Goal: Transaction & Acquisition: Book appointment/travel/reservation

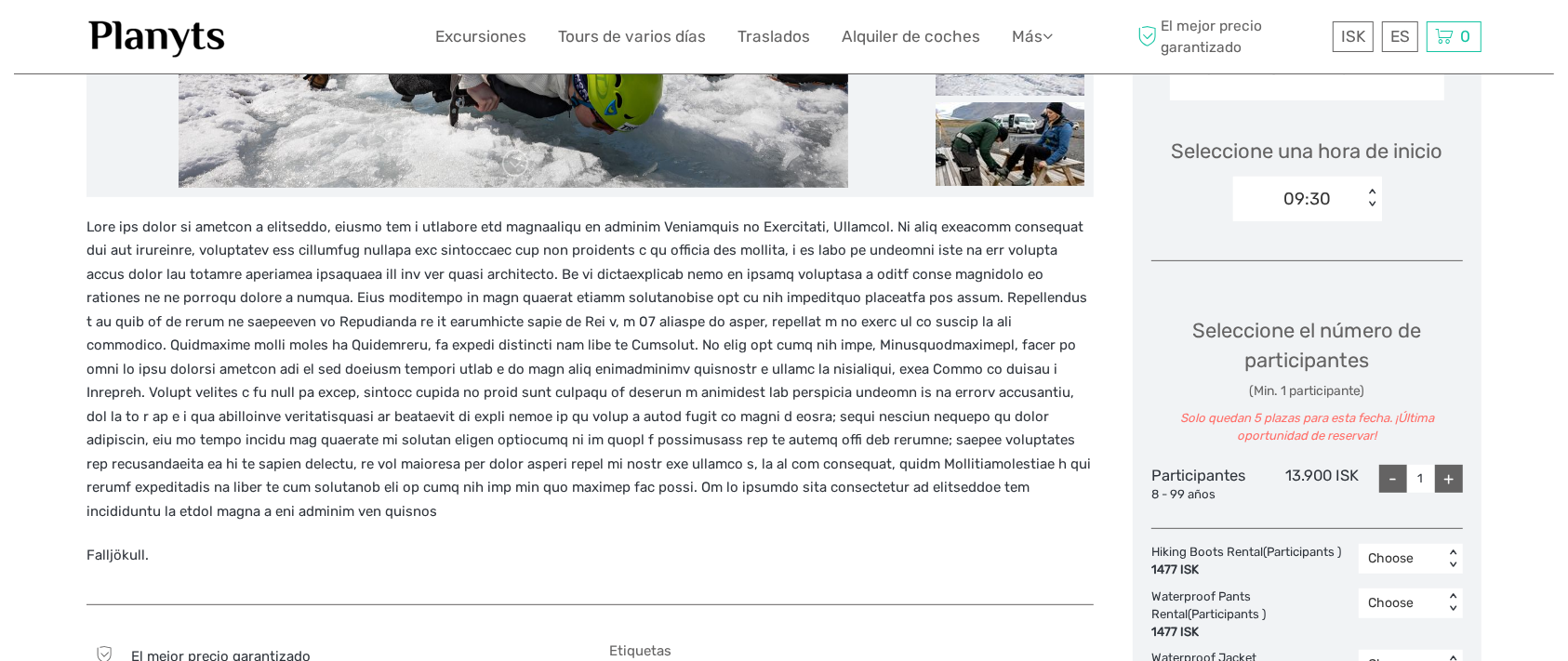
scroll to position [193, 0]
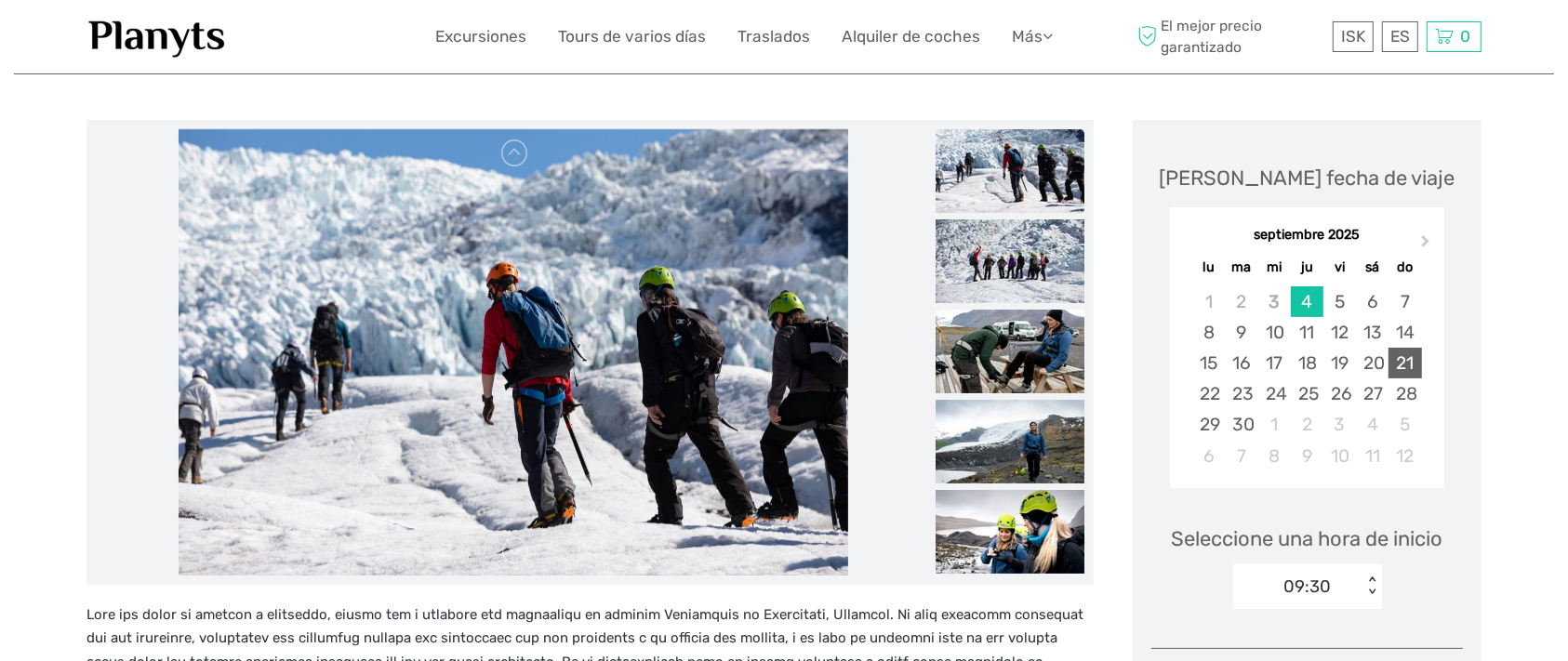
click at [1422, 378] on div "21" at bounding box center [1405, 362] width 33 height 31
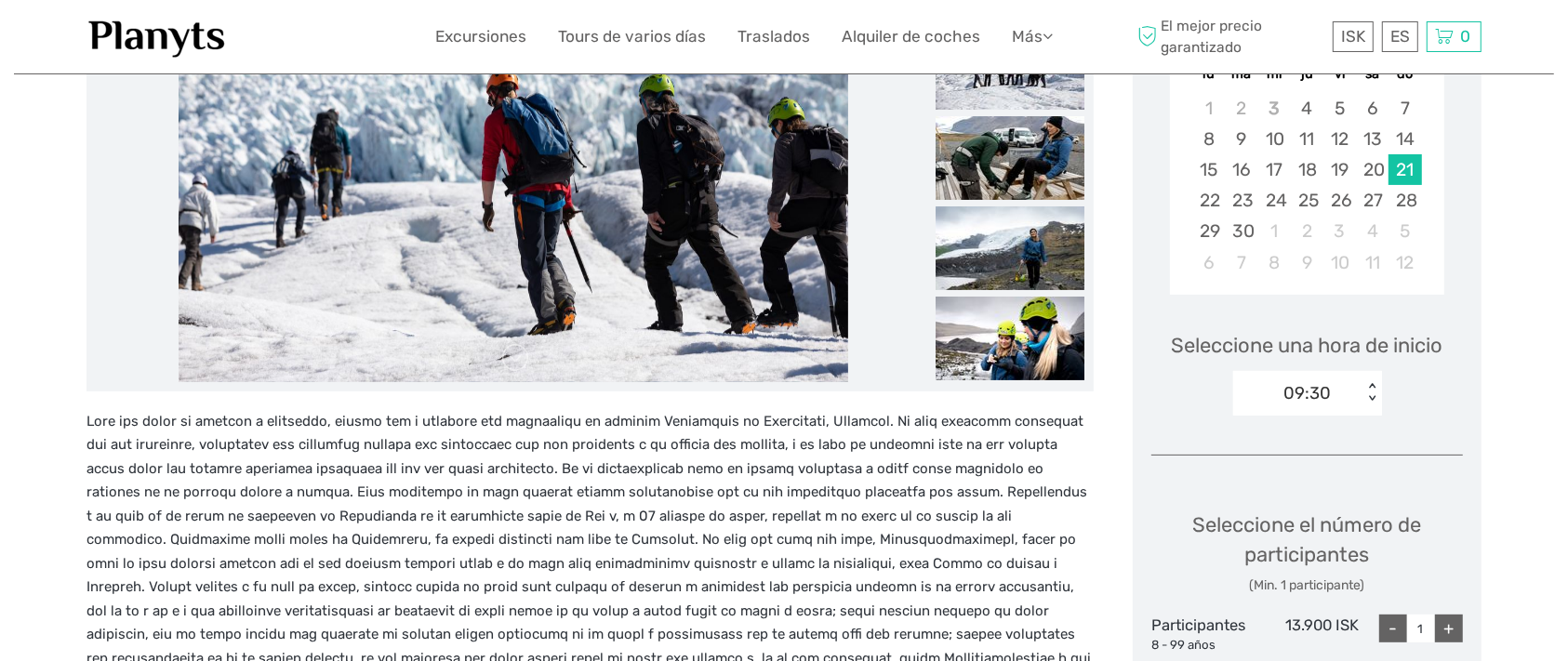
scroll to position [581, 0]
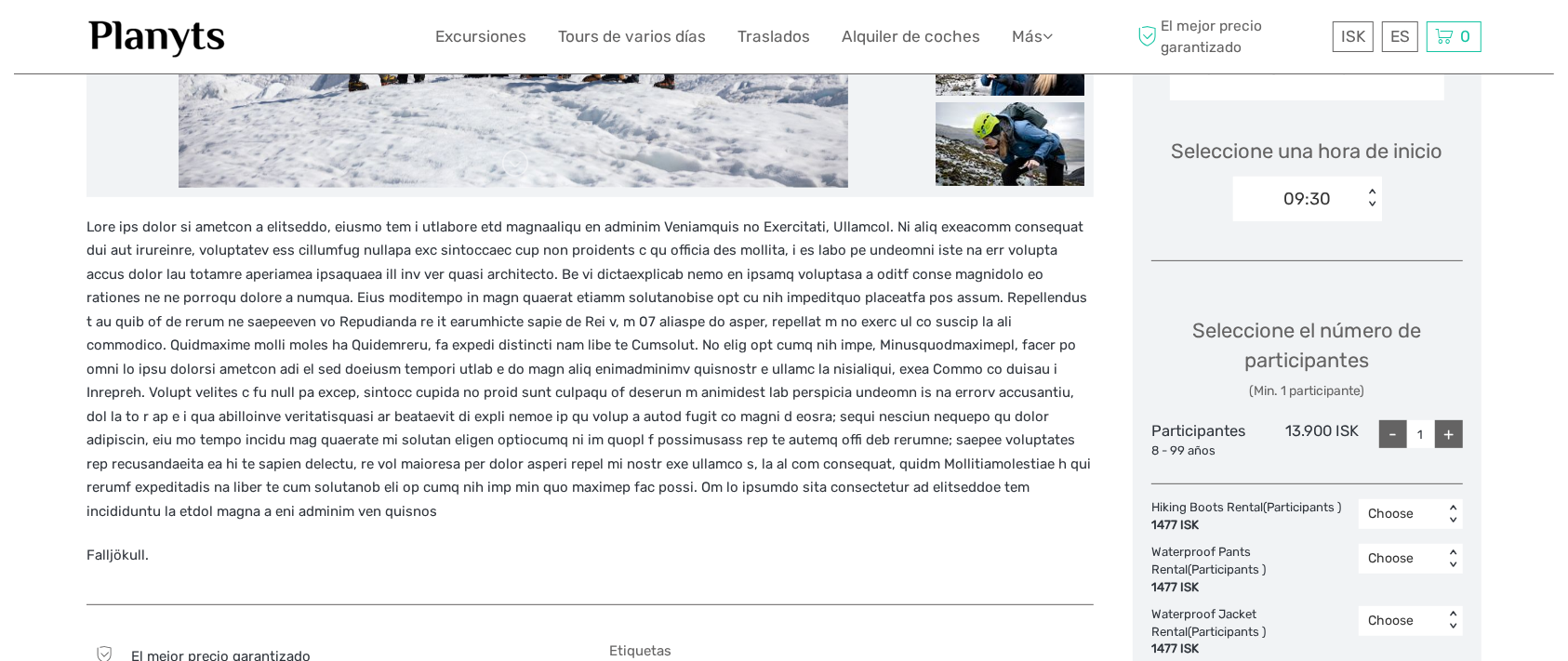
click at [1369, 208] on div "< >" at bounding box center [1372, 199] width 16 height 20
click at [1280, 365] on div "14:00" at bounding box center [1307, 349] width 130 height 32
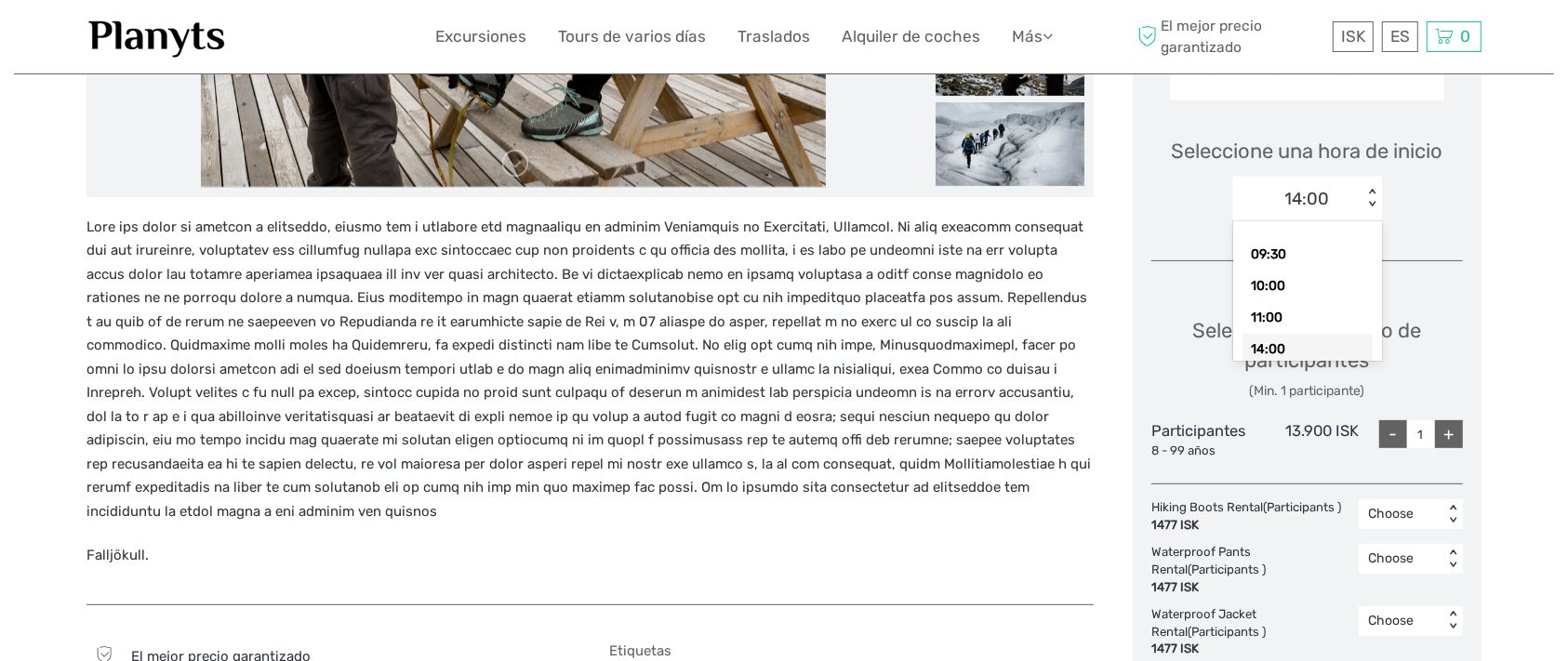
click at [1369, 208] on div "< >" at bounding box center [1372, 199] width 16 height 20
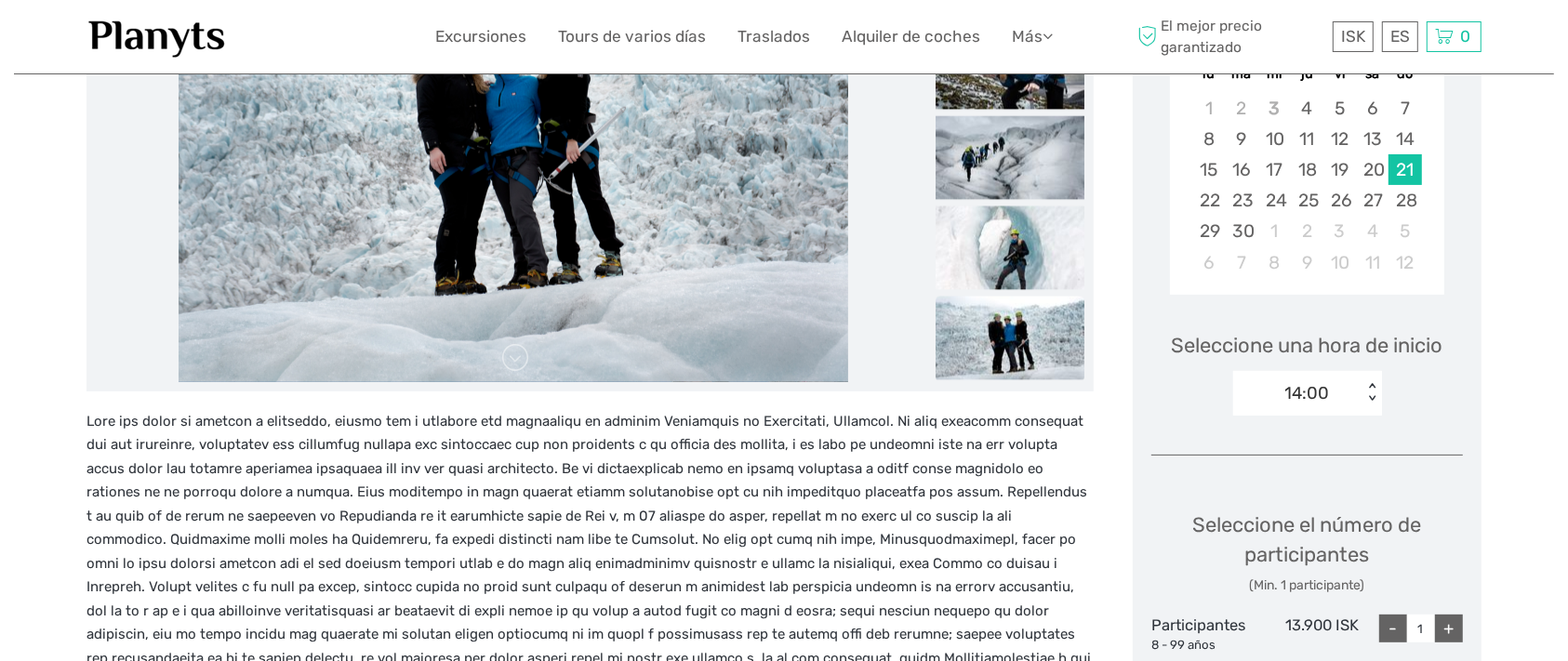
scroll to position [581, 0]
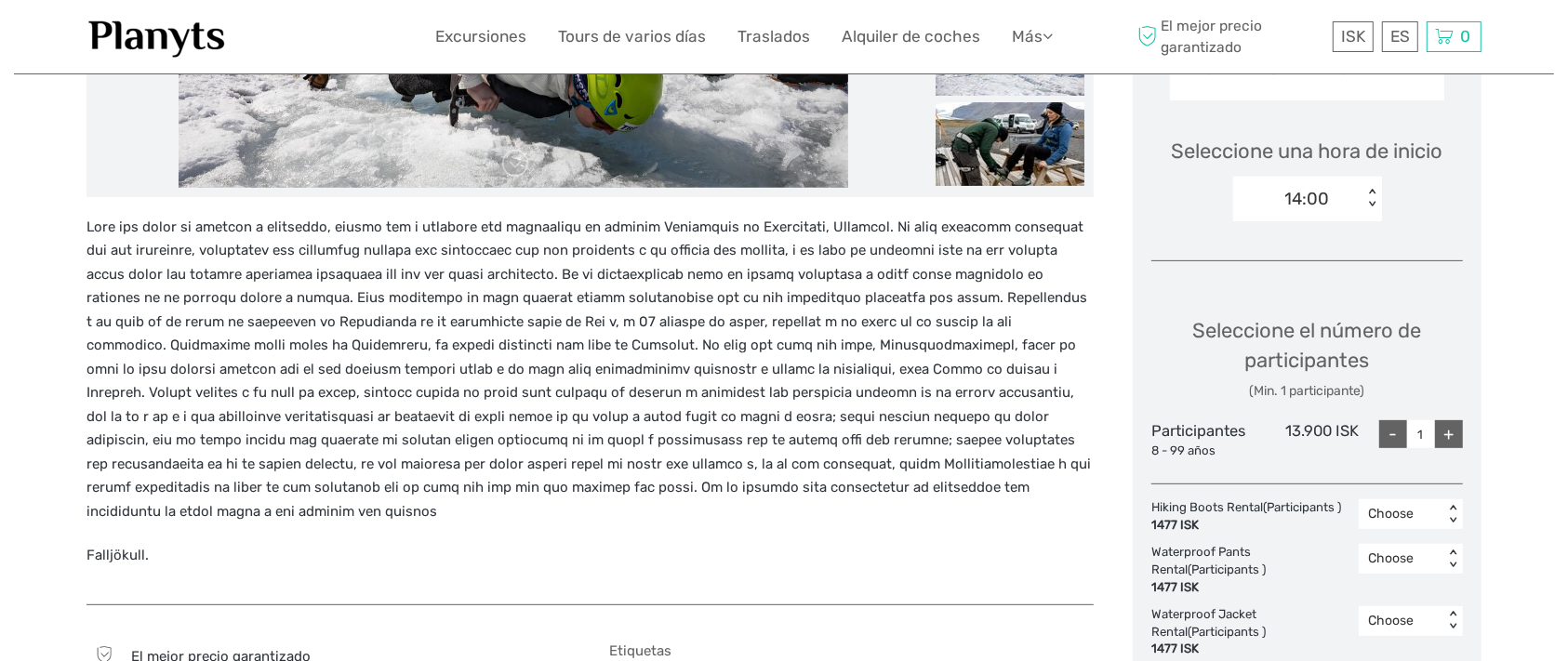
click at [1449, 448] on div "+" at bounding box center [1450, 434] width 28 height 28
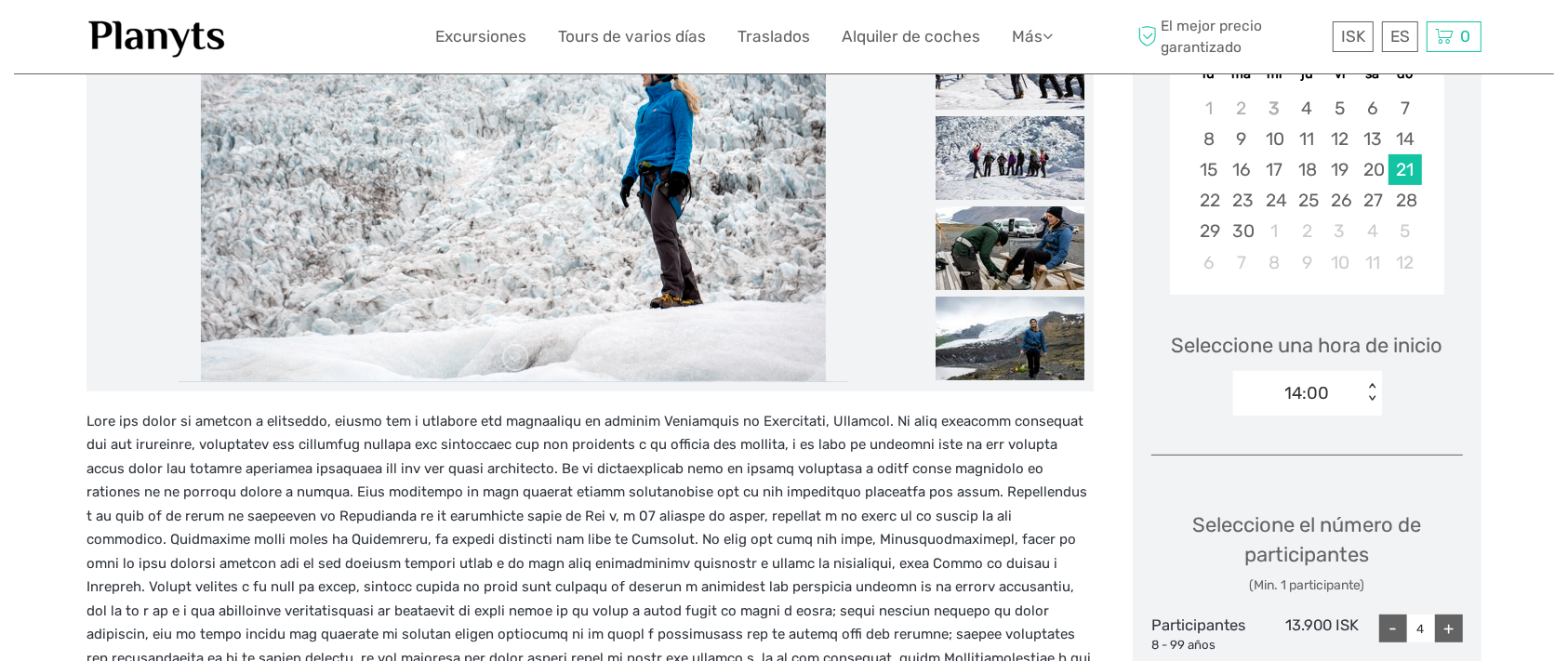
scroll to position [193, 0]
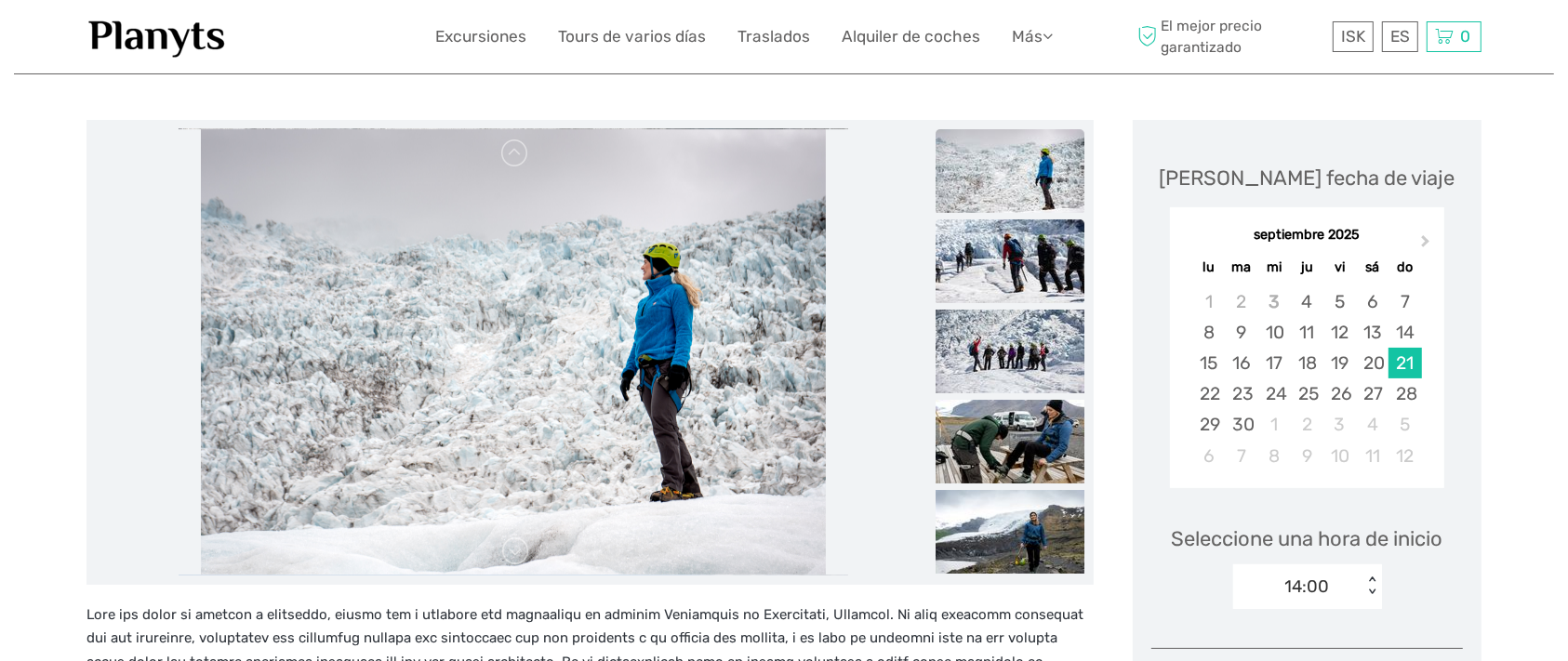
click at [1009, 254] on img at bounding box center [1009, 261] width 148 height 84
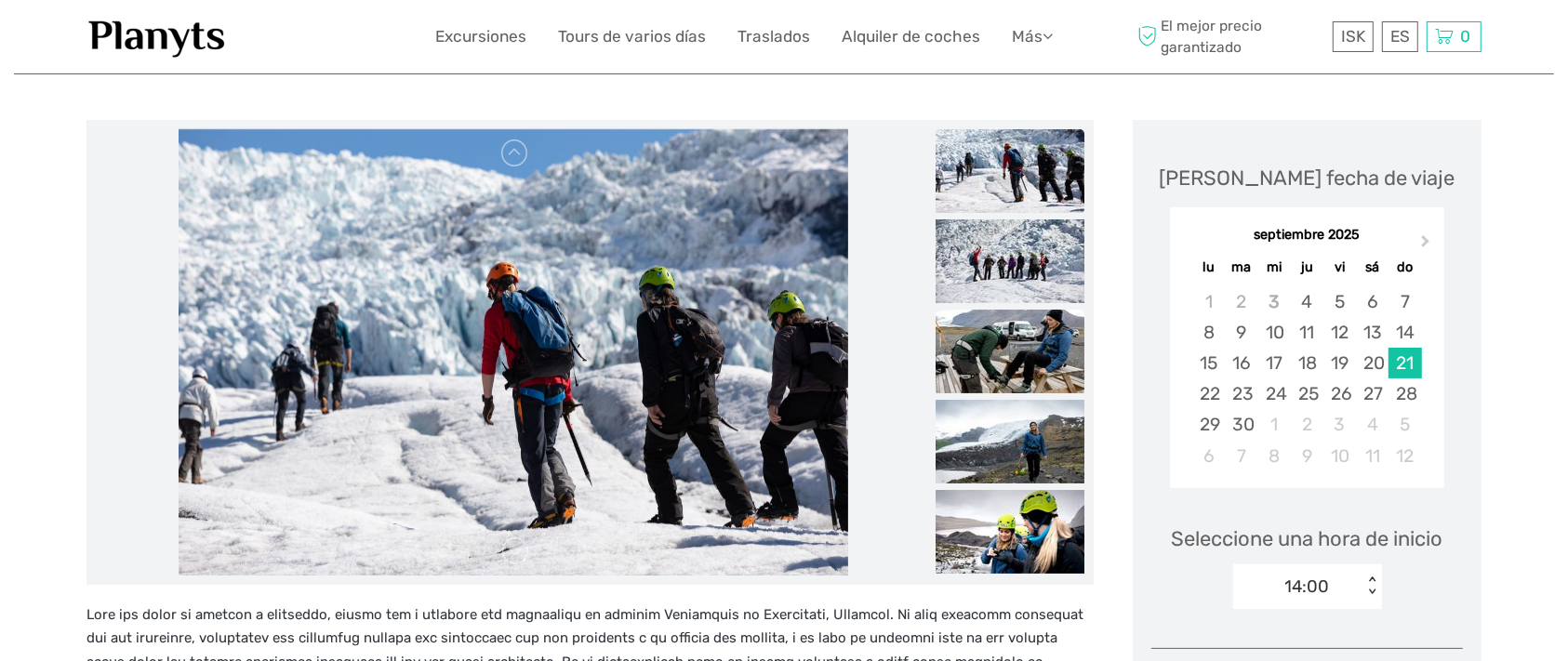
click at [997, 345] on img at bounding box center [1009, 351] width 148 height 84
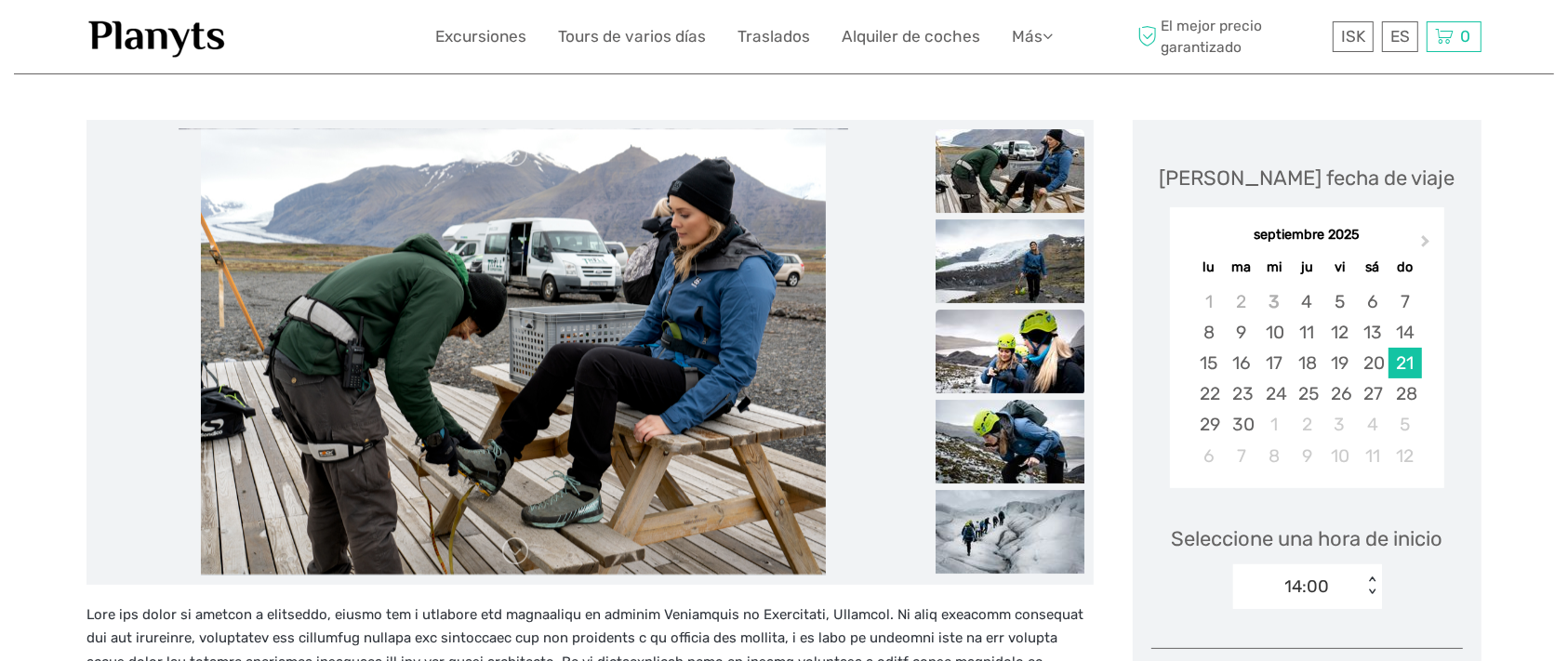
click at [1001, 377] on img at bounding box center [1009, 351] width 148 height 84
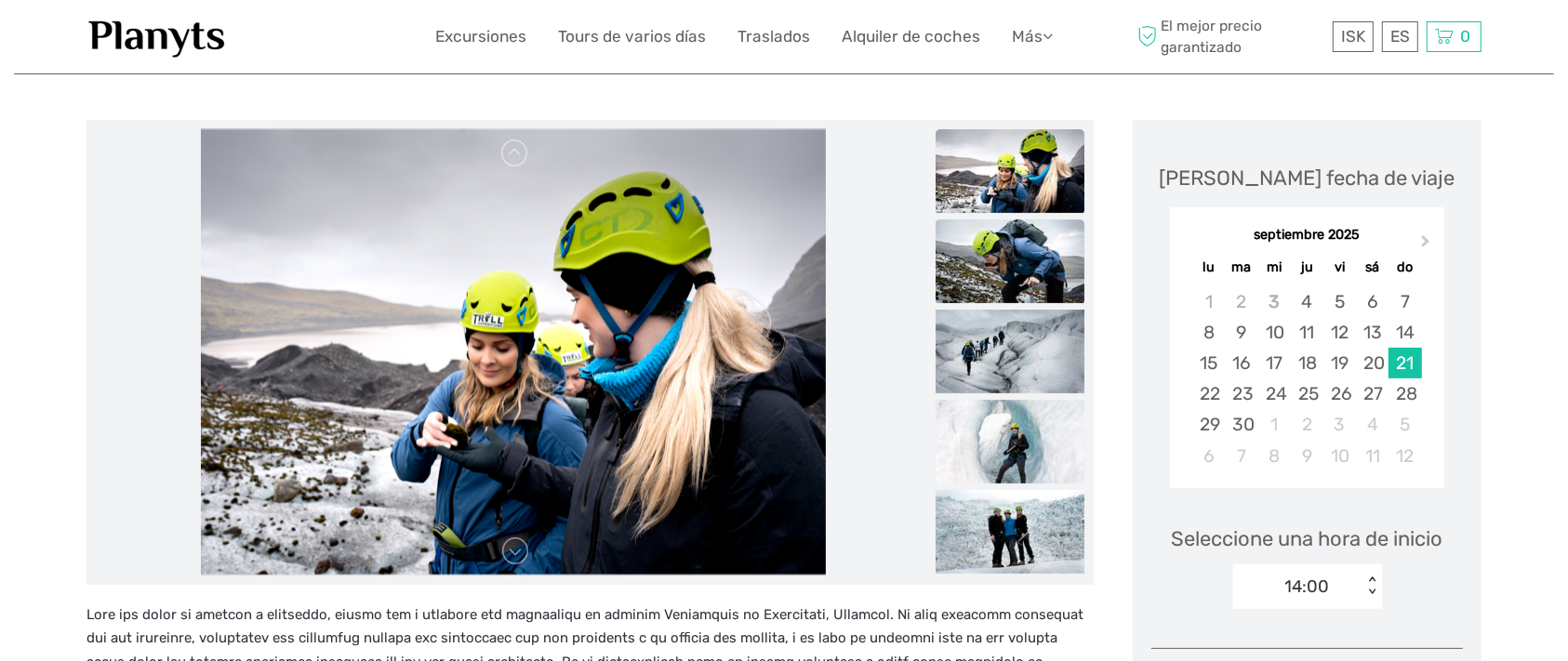
click at [958, 254] on img at bounding box center [1009, 261] width 148 height 84
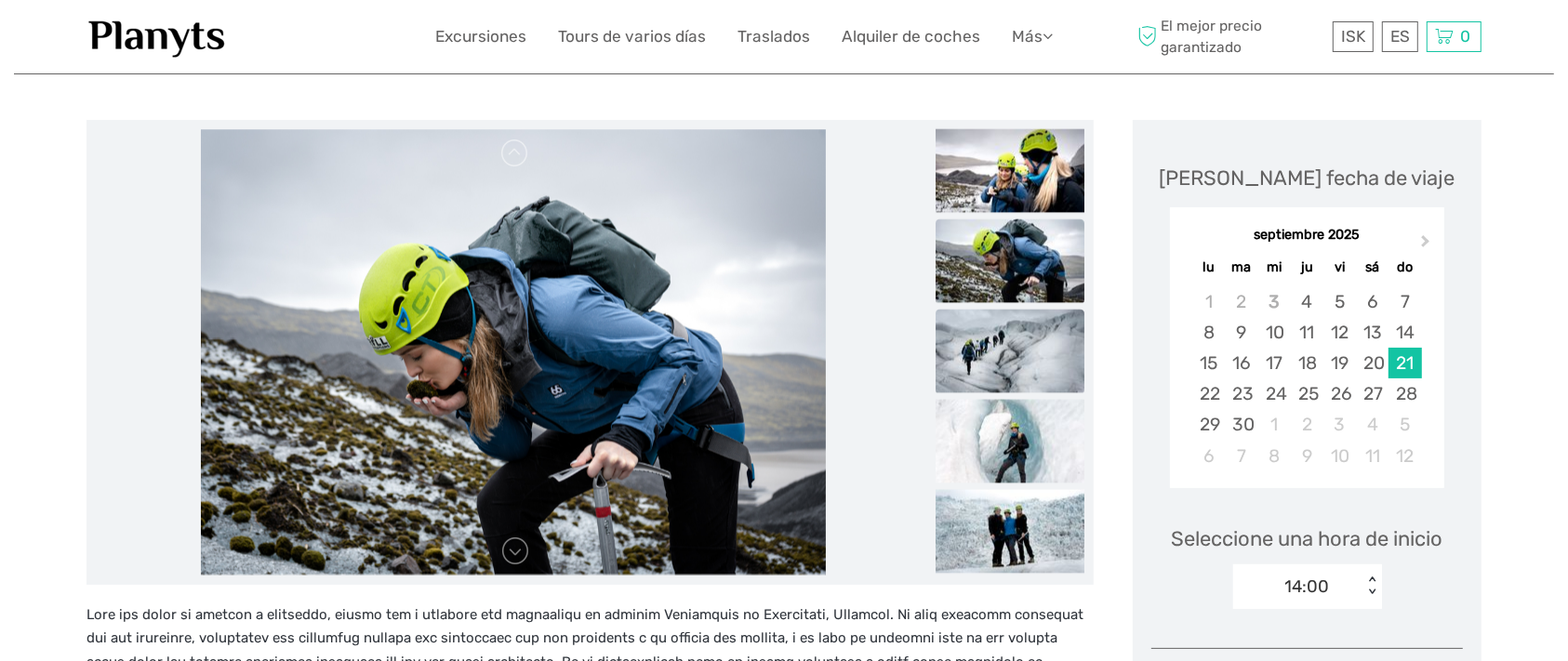
click at [1015, 356] on img at bounding box center [1009, 350] width 148 height 84
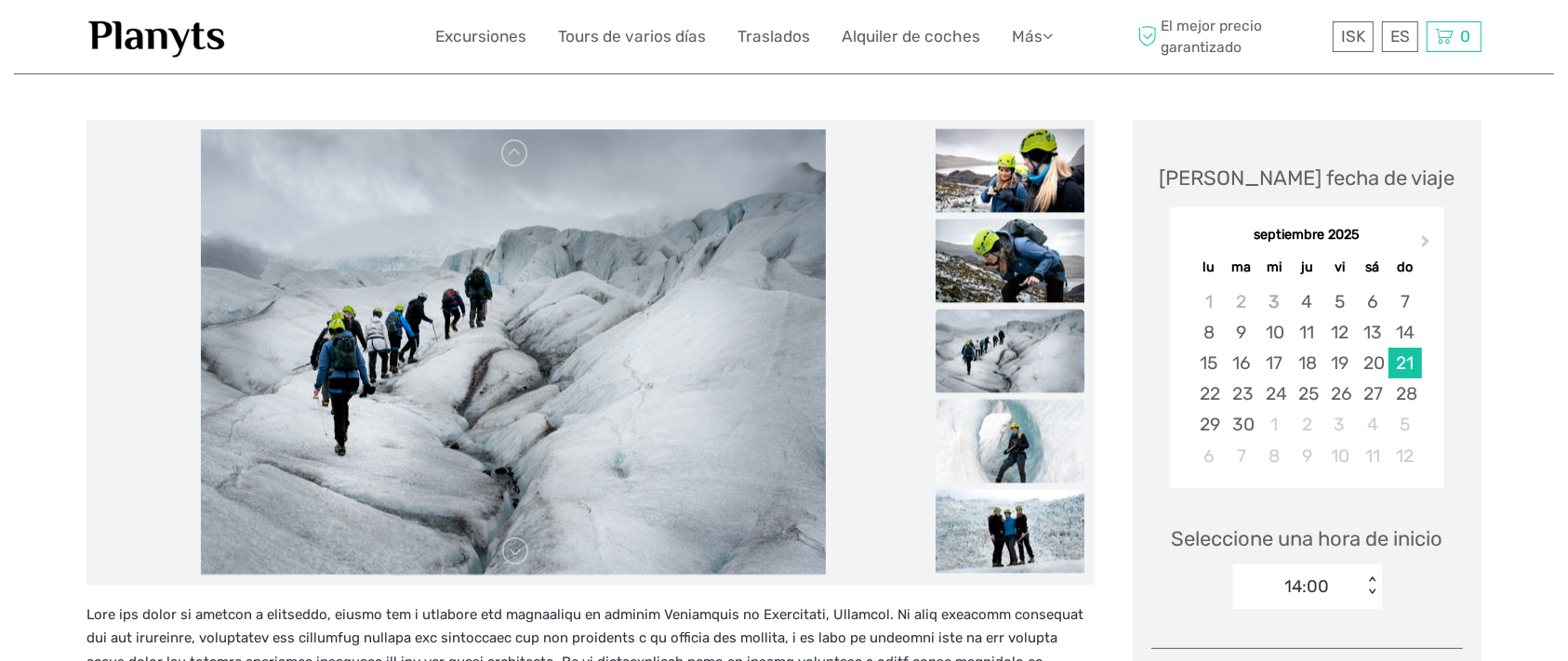
click at [1015, 418] on img at bounding box center [1009, 441] width 148 height 84
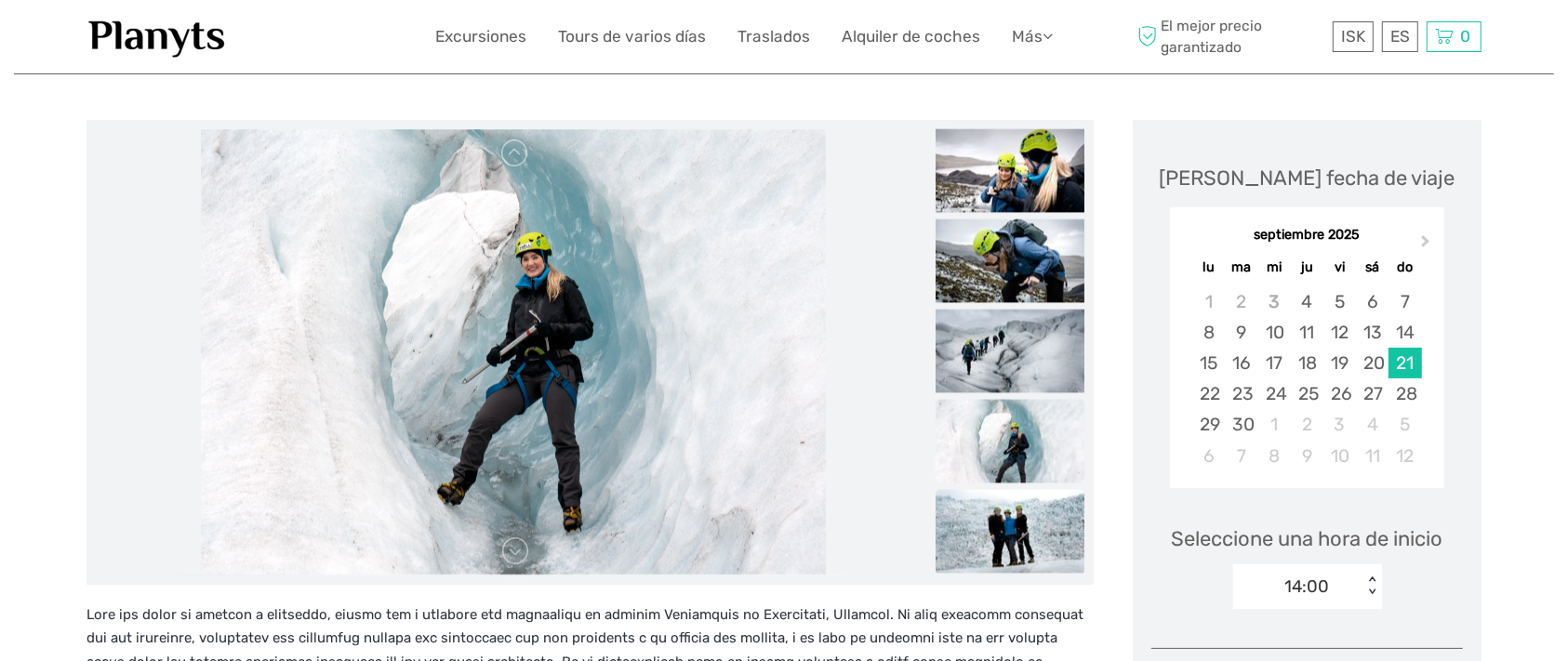
click at [965, 542] on img at bounding box center [1009, 531] width 148 height 84
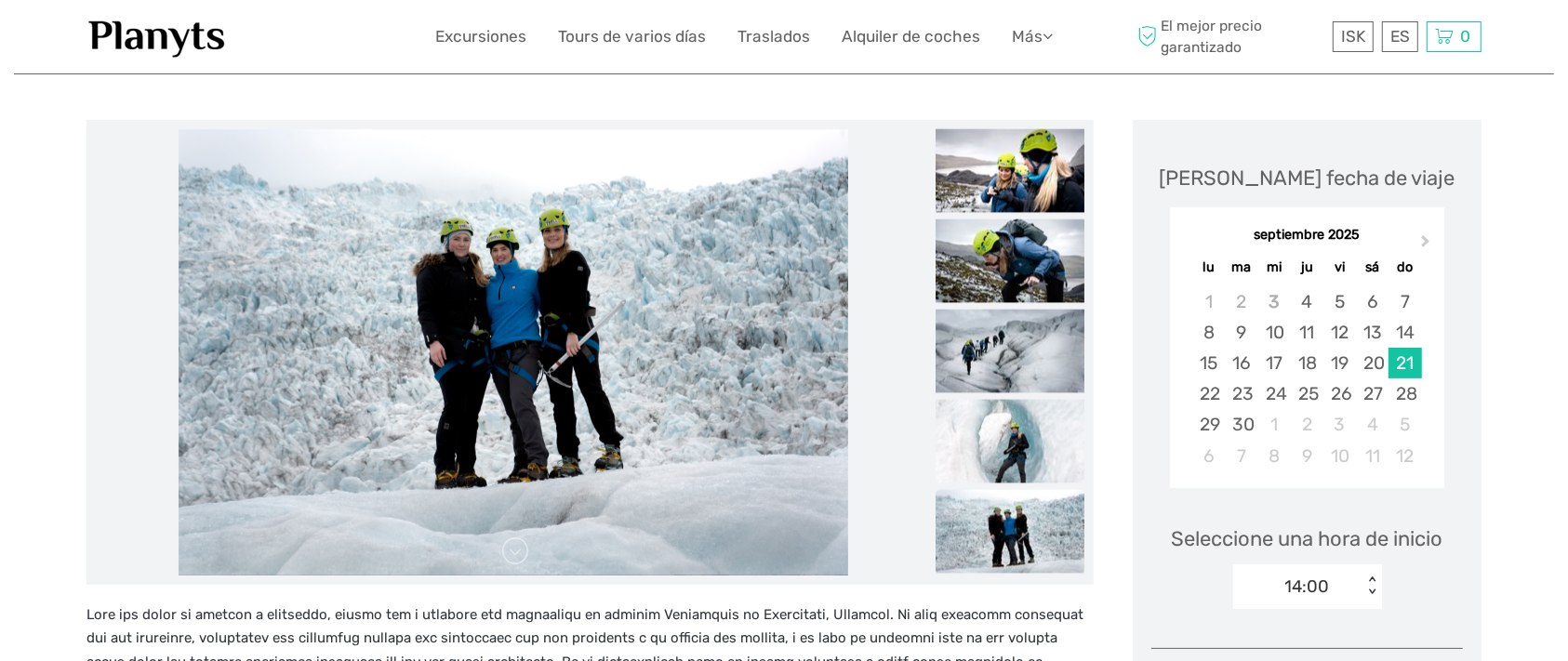
click at [998, 517] on img at bounding box center [1009, 531] width 148 height 84
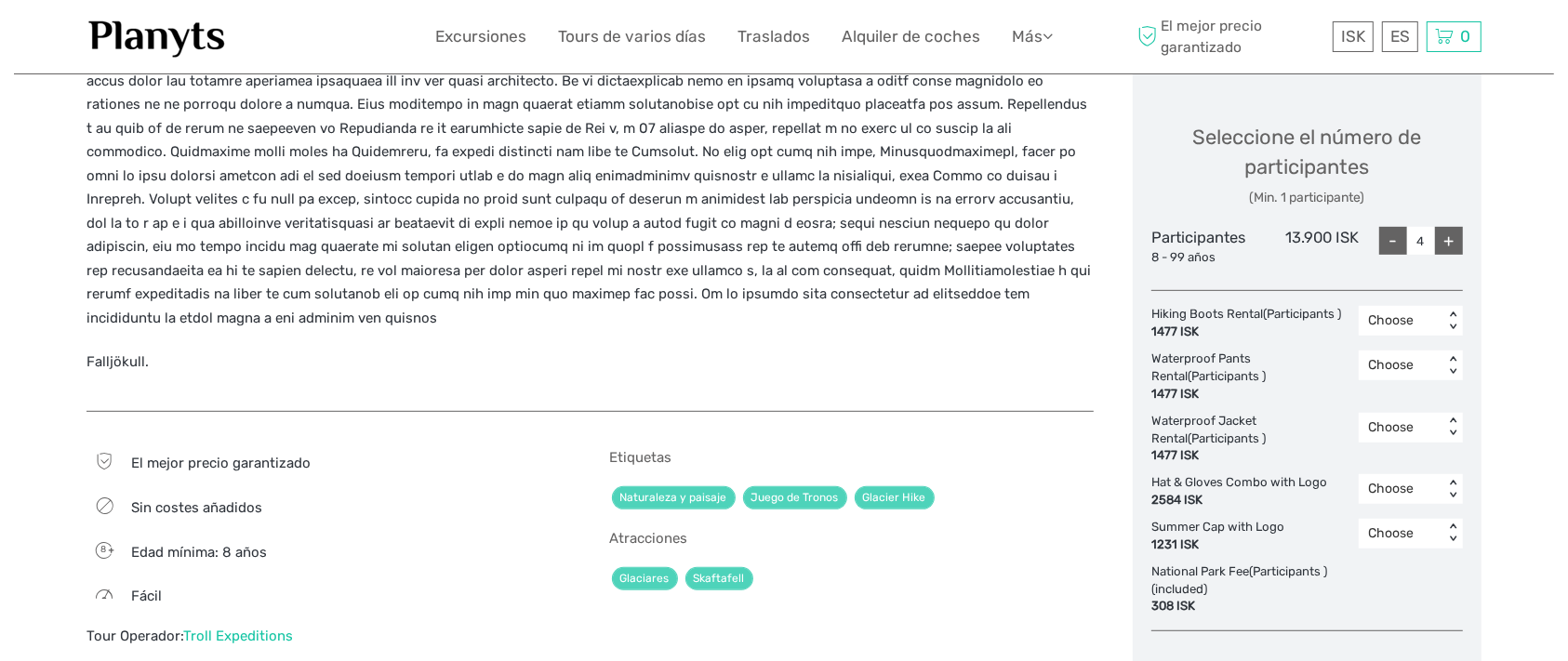
scroll to position [581, 0]
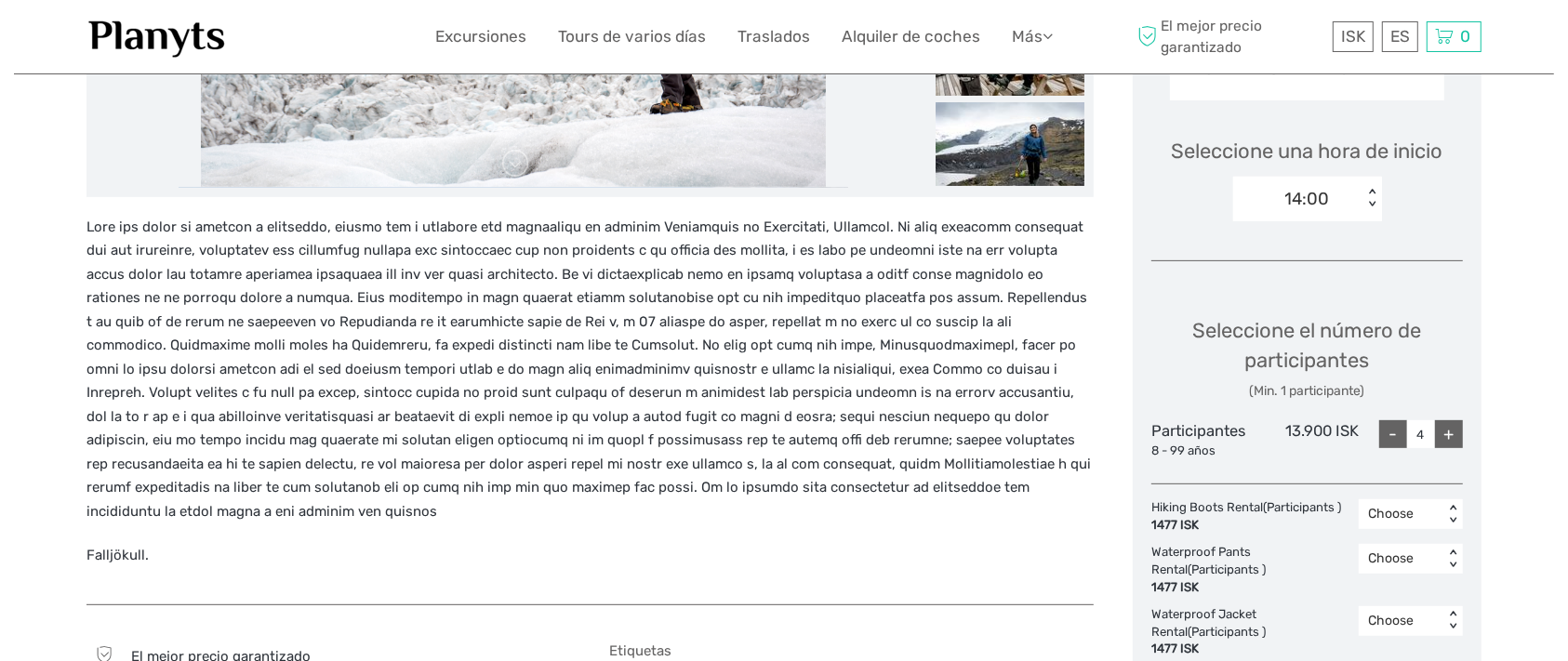
click at [1369, 208] on div "< >" at bounding box center [1372, 199] width 16 height 20
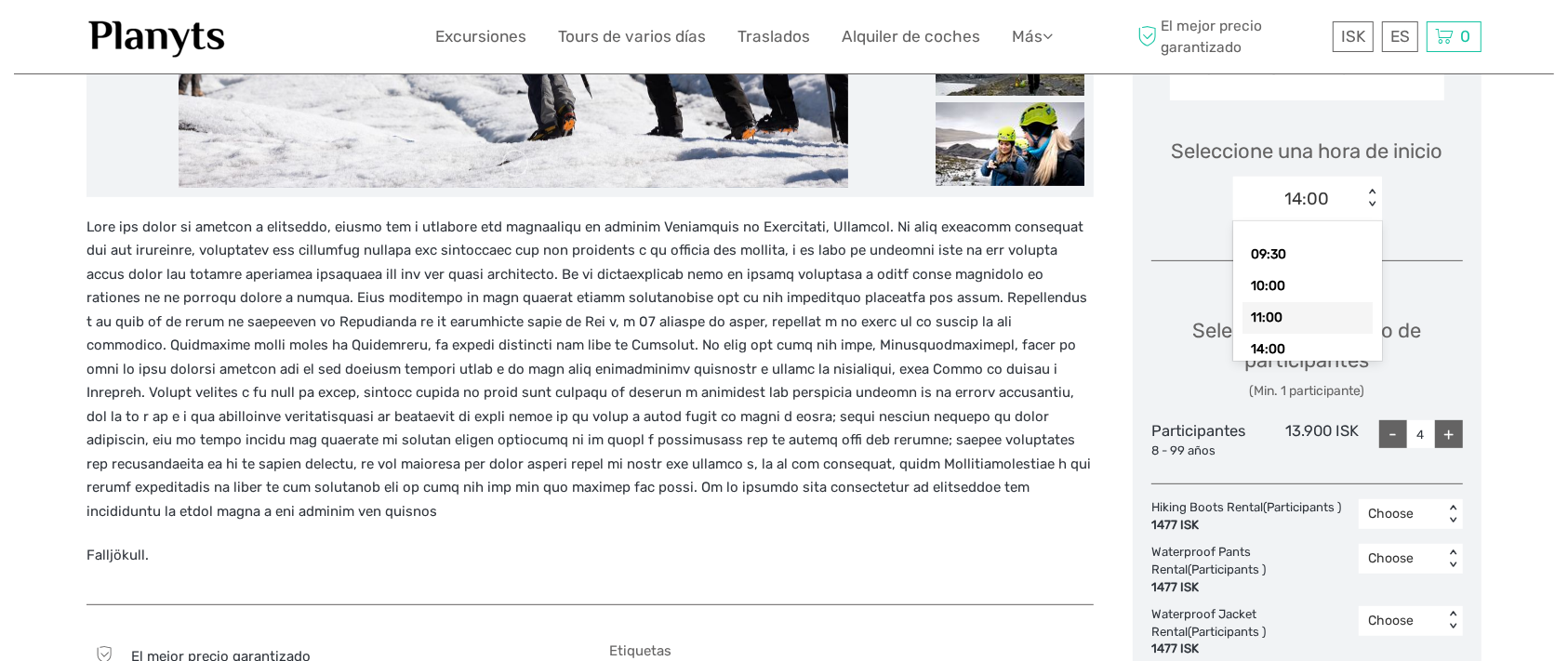
click at [1283, 333] on div "11:00" at bounding box center [1307, 319] width 130 height 32
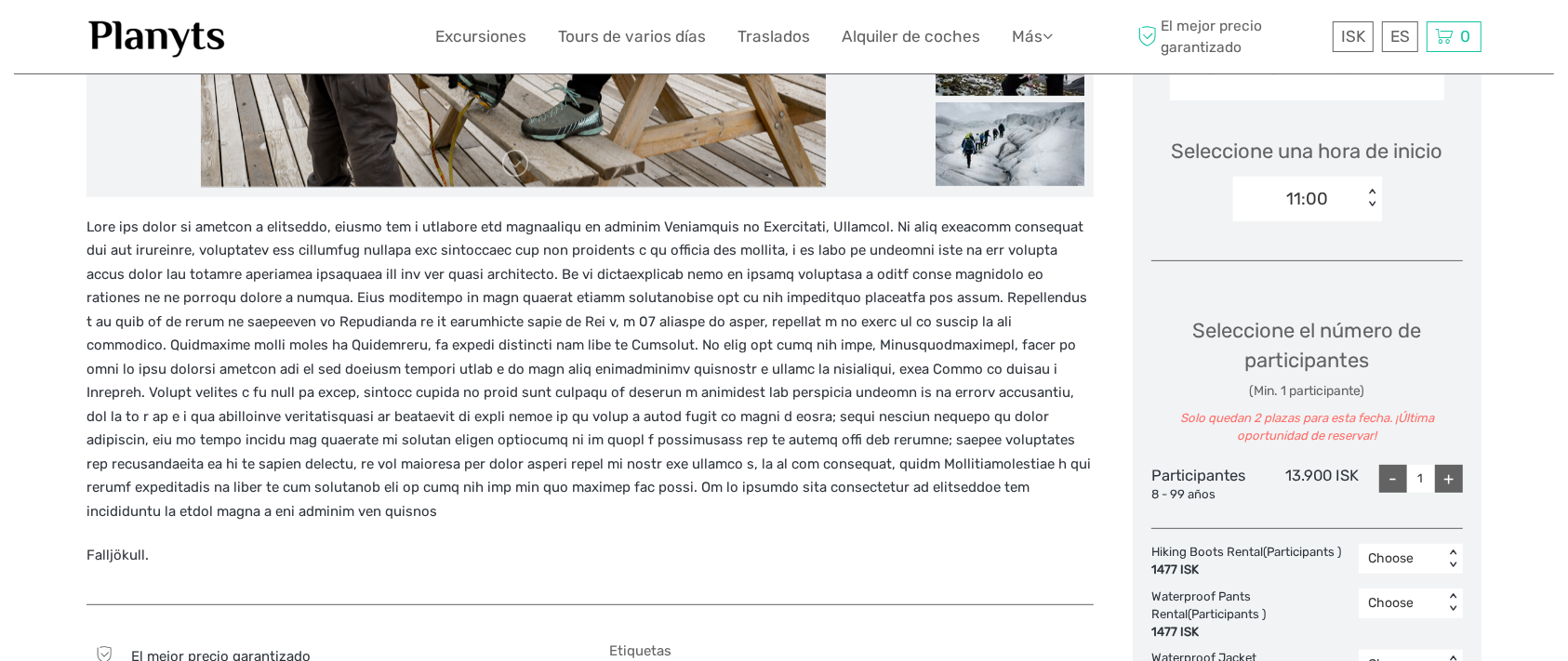
click at [1370, 208] on div "< >" at bounding box center [1372, 199] width 16 height 20
click at [1305, 332] on div "11:00" at bounding box center [1307, 319] width 130 height 32
click at [1336, 213] on div "11:00" at bounding box center [1298, 199] width 129 height 28
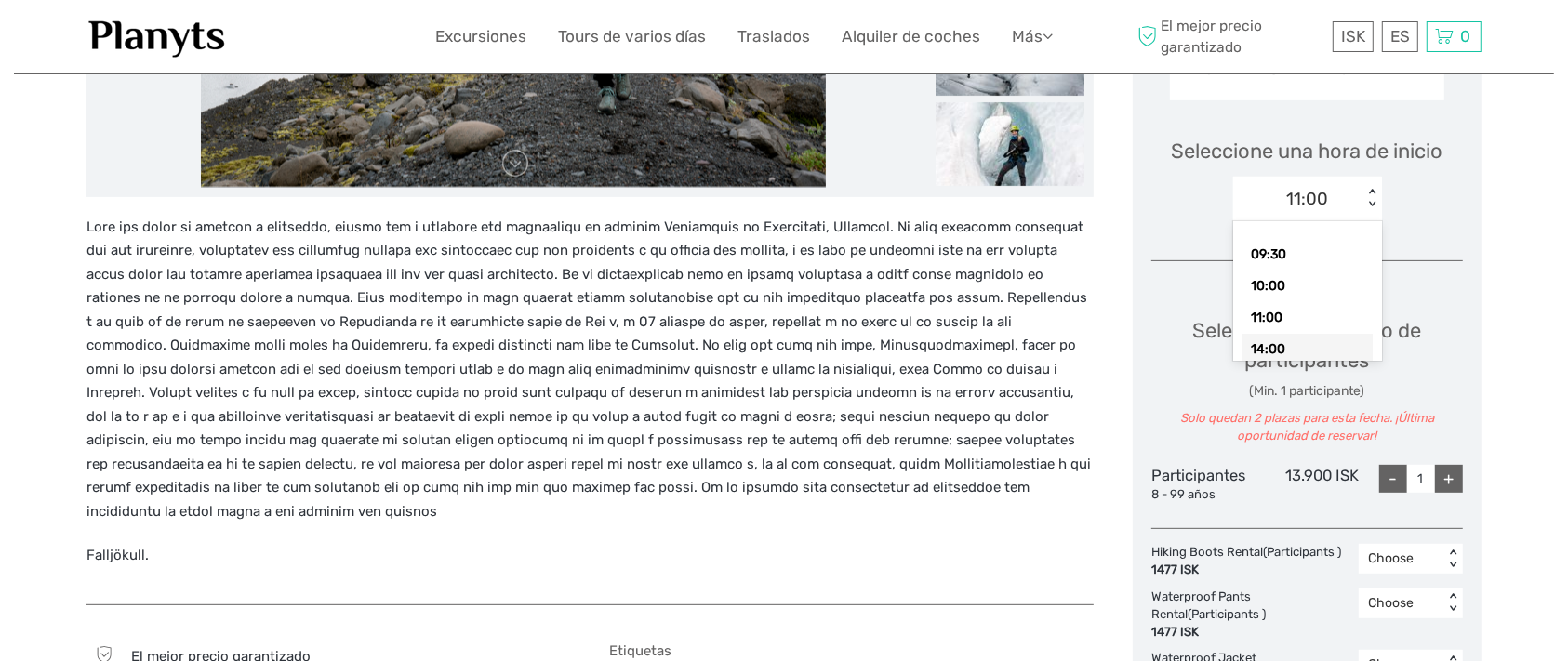
click at [1299, 363] on div "14:00" at bounding box center [1307, 349] width 130 height 32
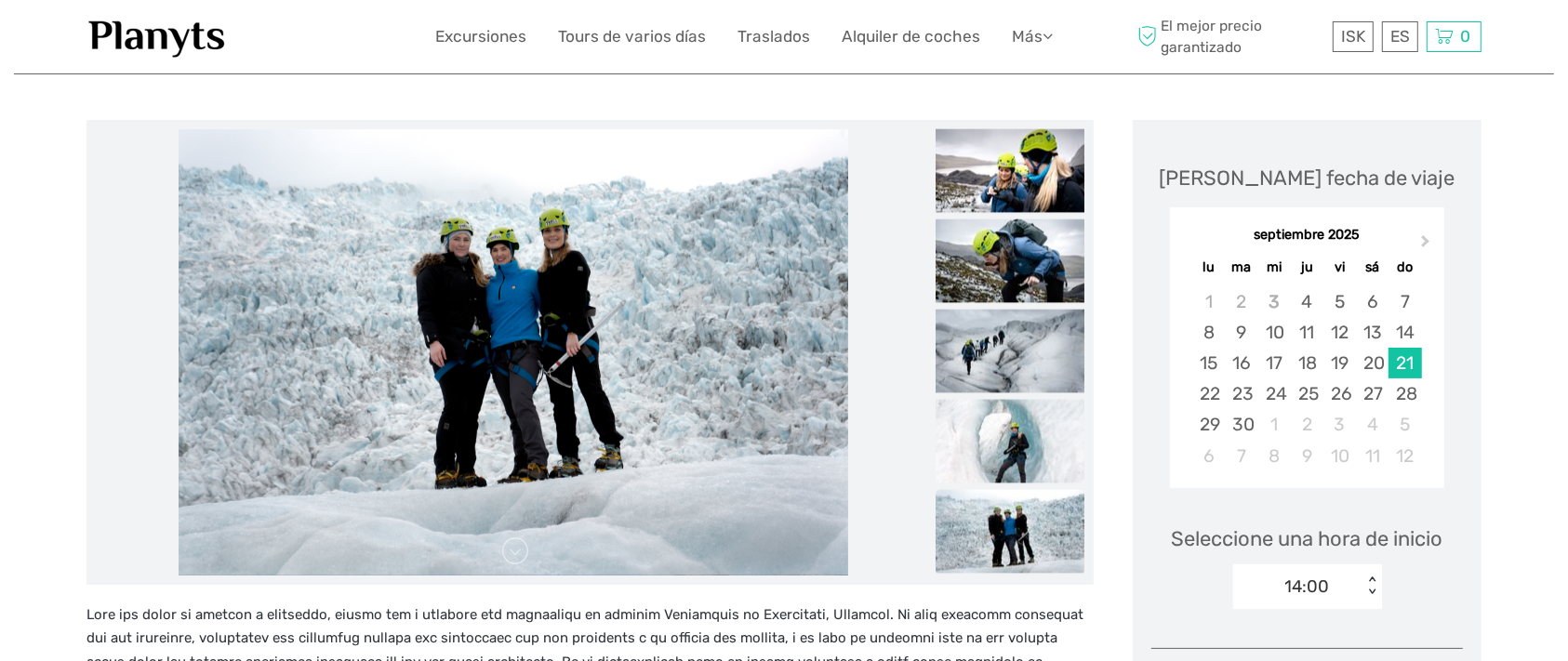
scroll to position [387, 0]
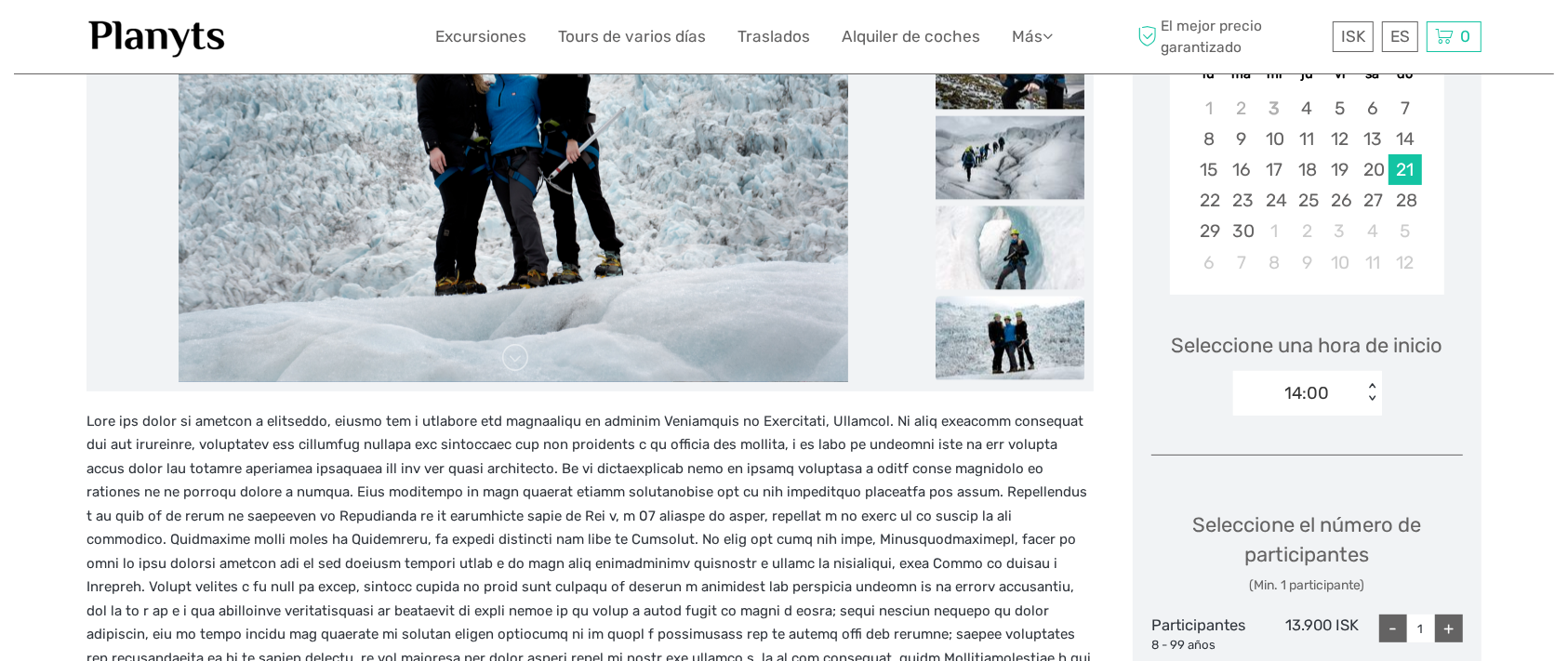
click at [1367, 403] on div "< >" at bounding box center [1372, 393] width 16 height 20
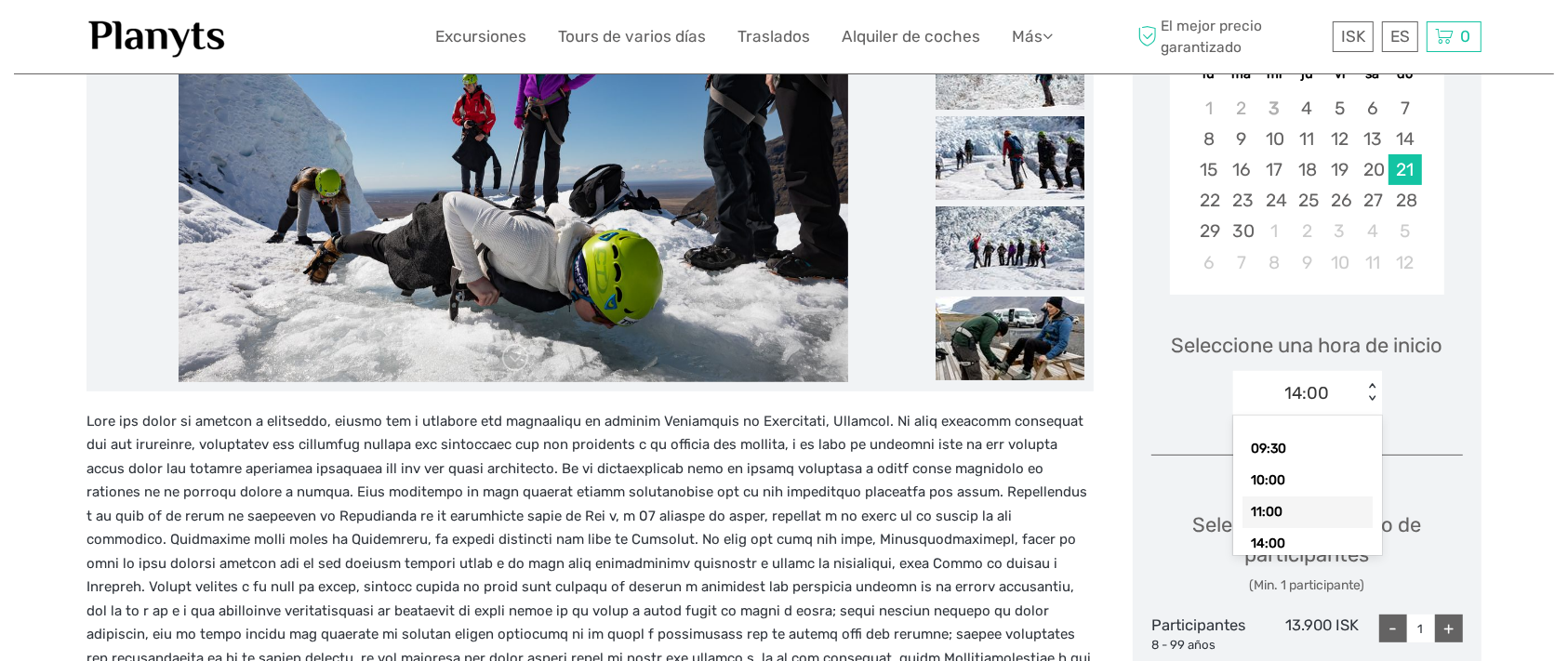
click at [1270, 529] on div "11:00" at bounding box center [1307, 513] width 130 height 32
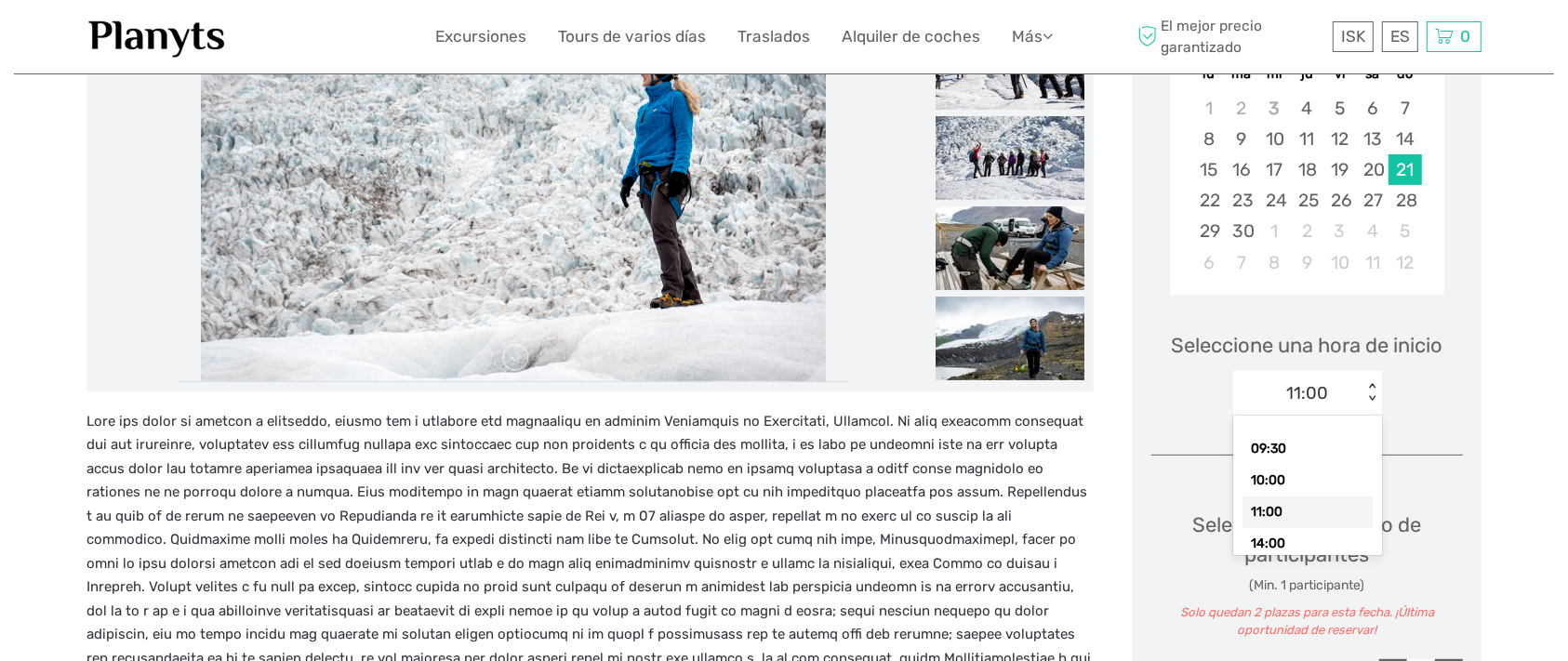
click at [1367, 403] on div "< >" at bounding box center [1372, 393] width 16 height 20
click at [1280, 559] on div "14:00" at bounding box center [1307, 545] width 130 height 32
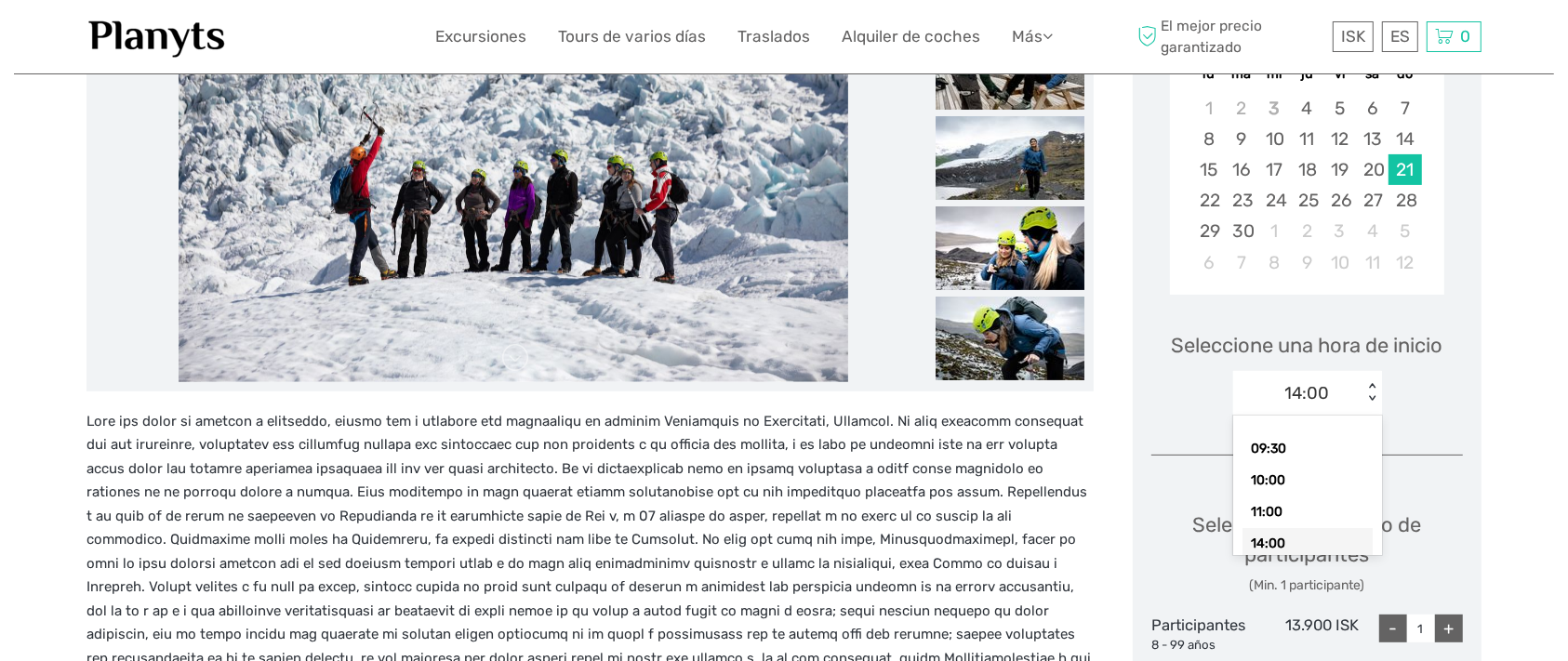
click at [1367, 403] on div "< >" at bounding box center [1372, 393] width 16 height 20
click at [1280, 497] on div "10:00" at bounding box center [1307, 481] width 130 height 32
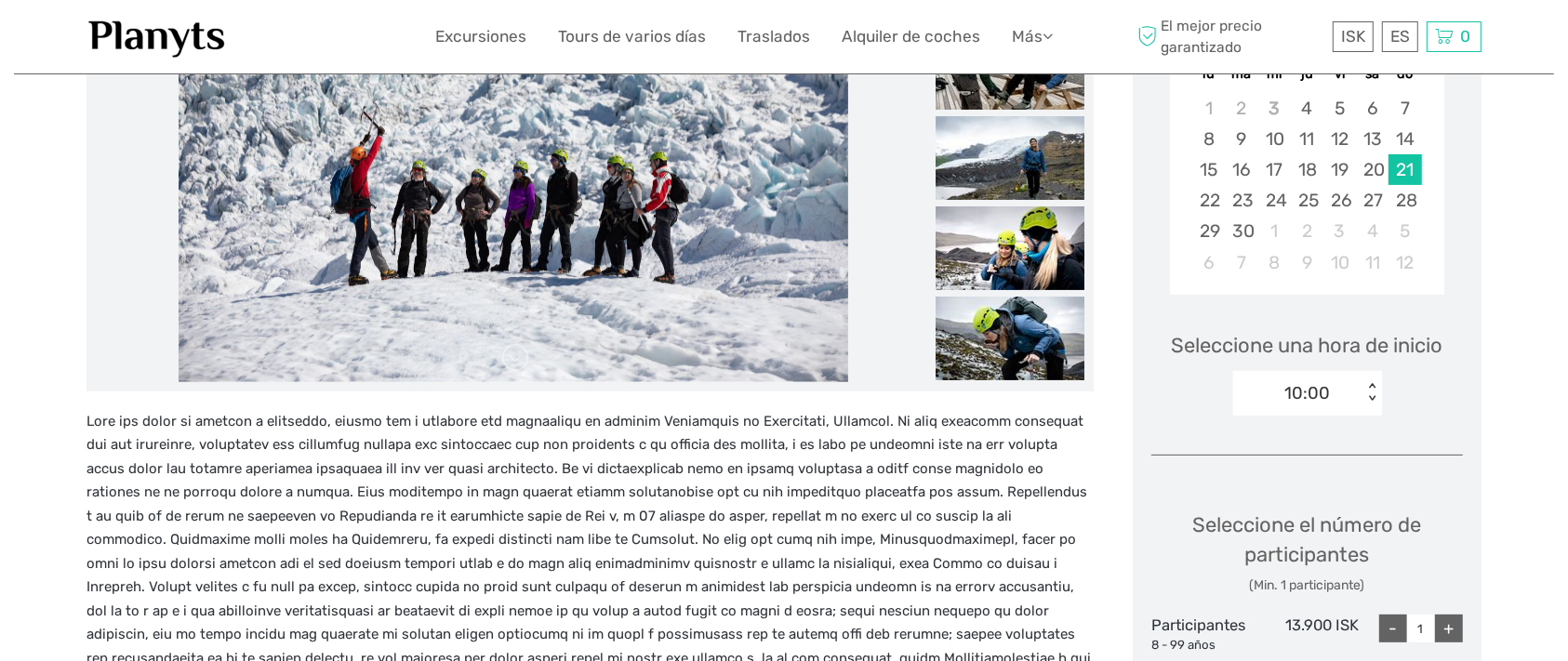
scroll to position [581, 0]
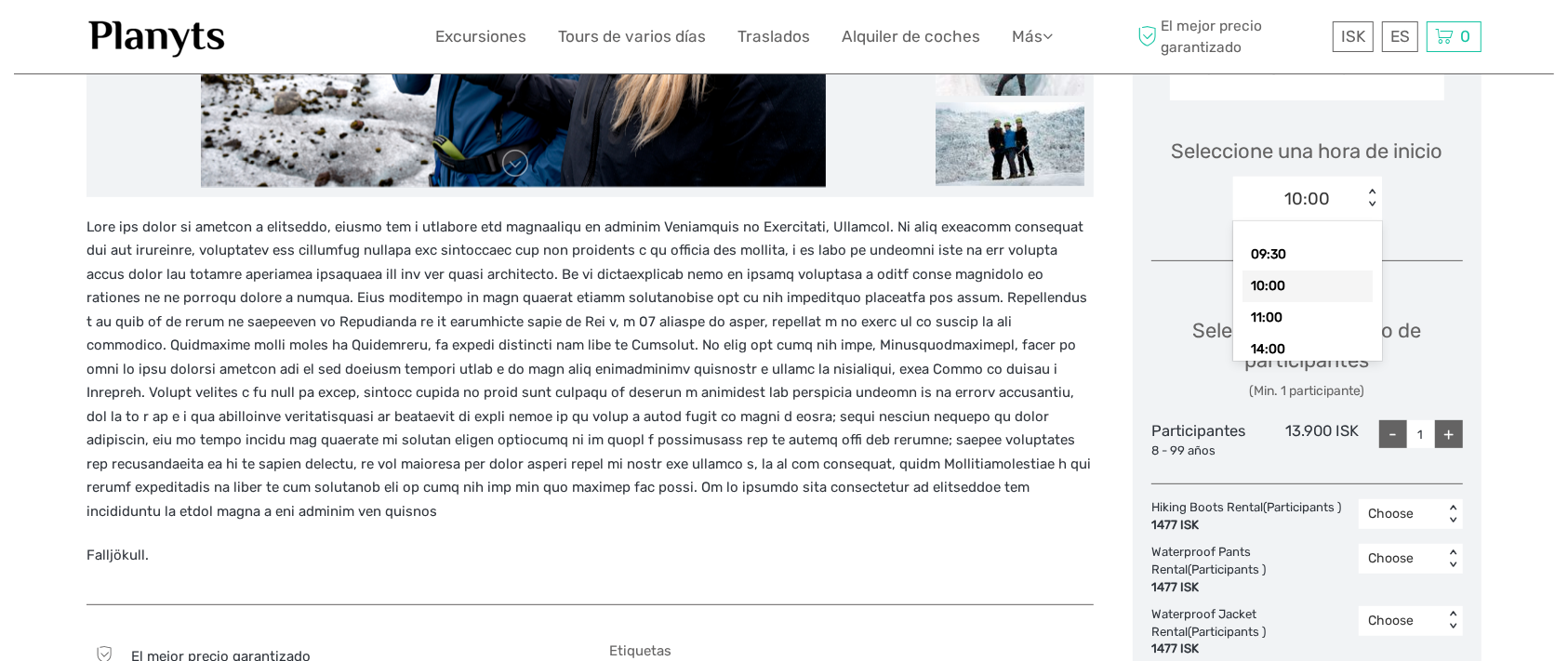
click at [1369, 208] on div "< >" at bounding box center [1372, 199] width 16 height 20
click at [1280, 333] on div "11:00" at bounding box center [1307, 319] width 130 height 32
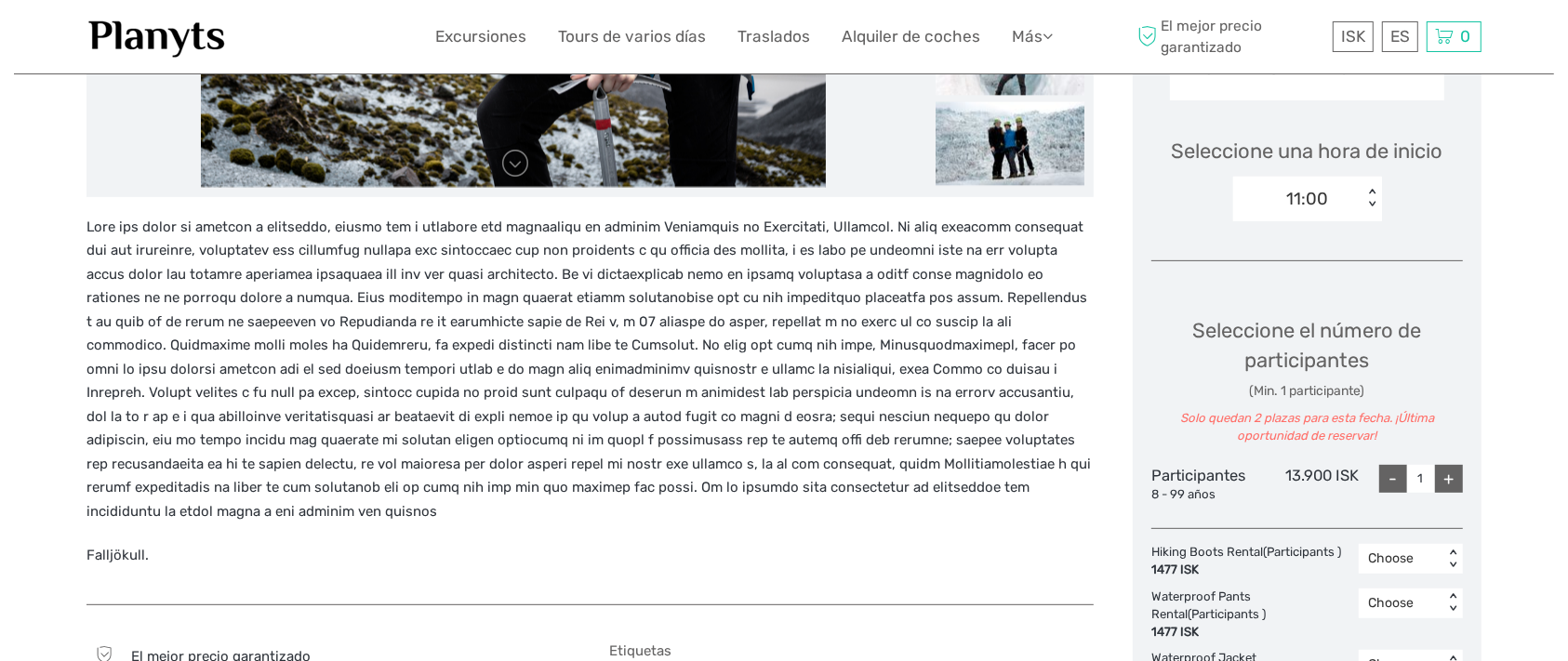
click at [1442, 493] on div "+" at bounding box center [1450, 479] width 28 height 28
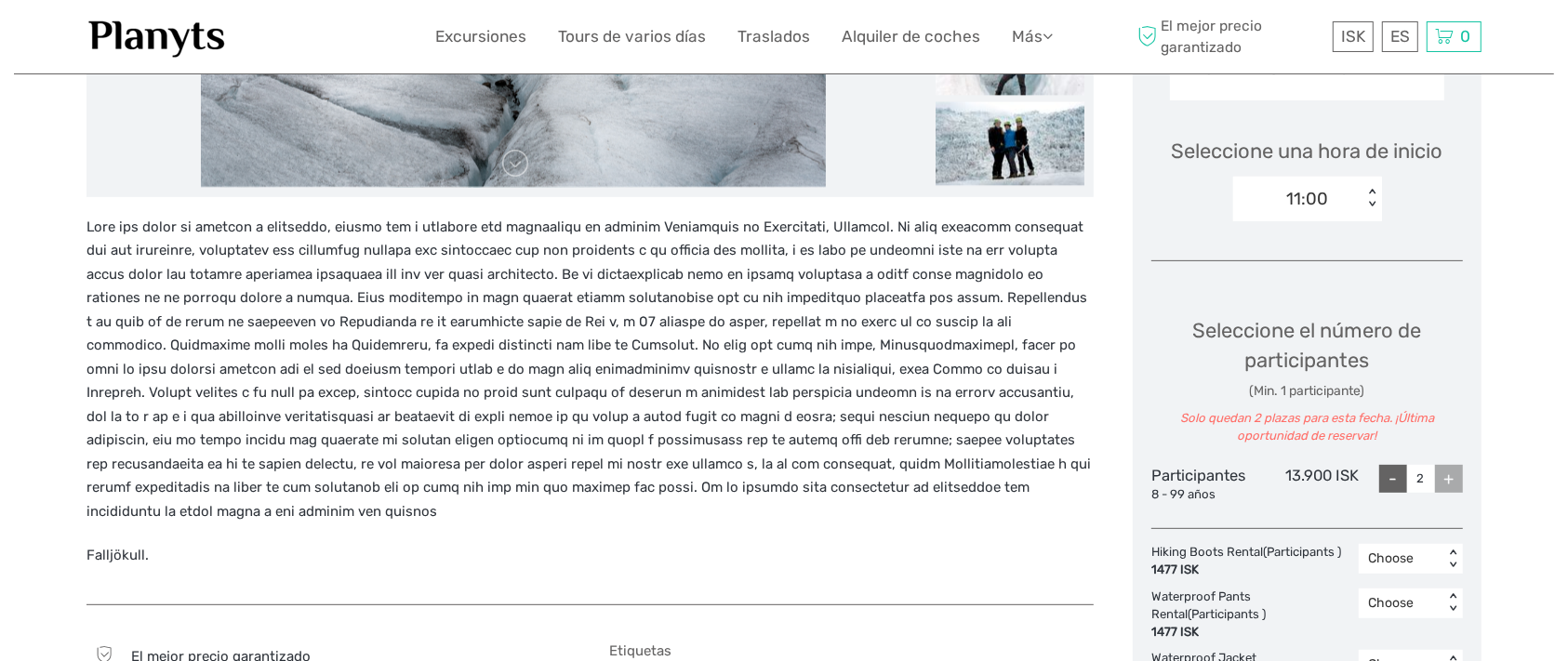
click at [1447, 493] on div "+" at bounding box center [1450, 479] width 28 height 28
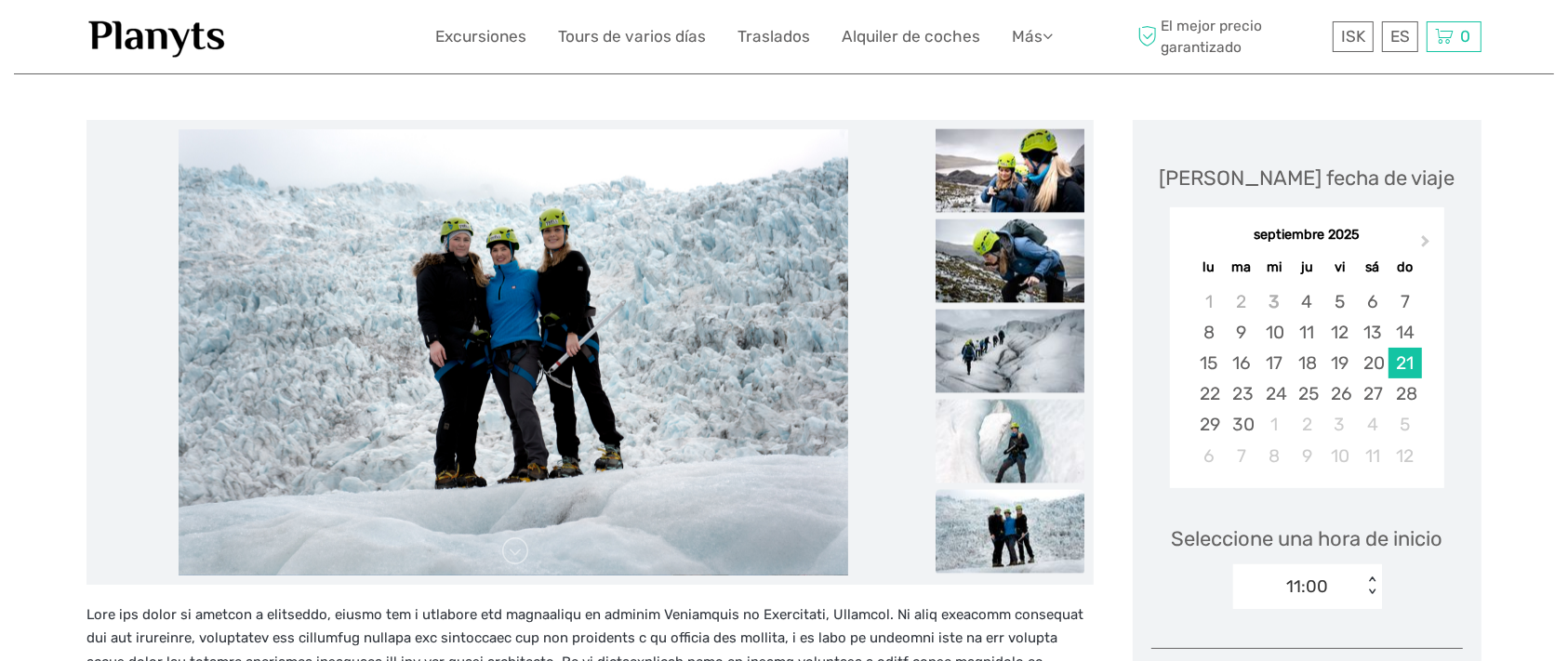
scroll to position [387, 0]
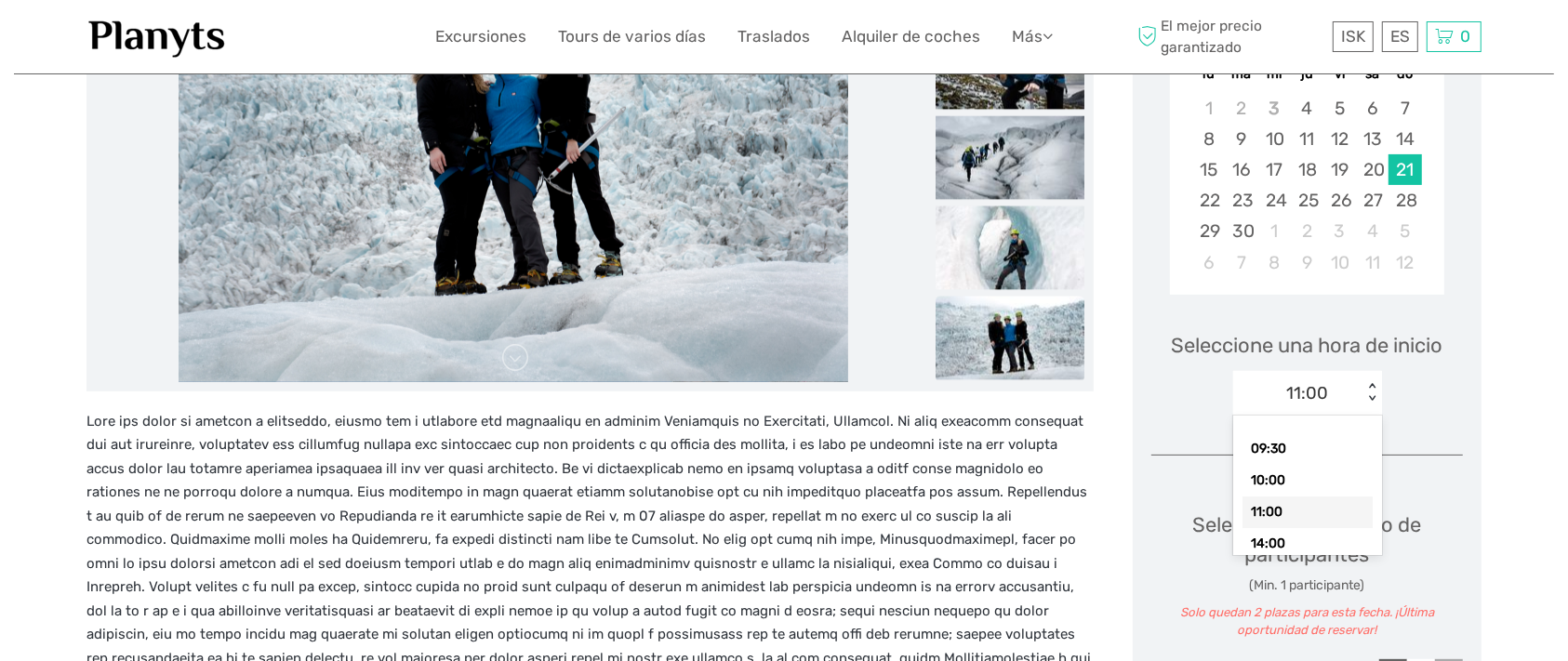
click at [1375, 403] on div "< >" at bounding box center [1372, 393] width 16 height 20
click at [1277, 559] on div "14:00" at bounding box center [1307, 545] width 130 height 32
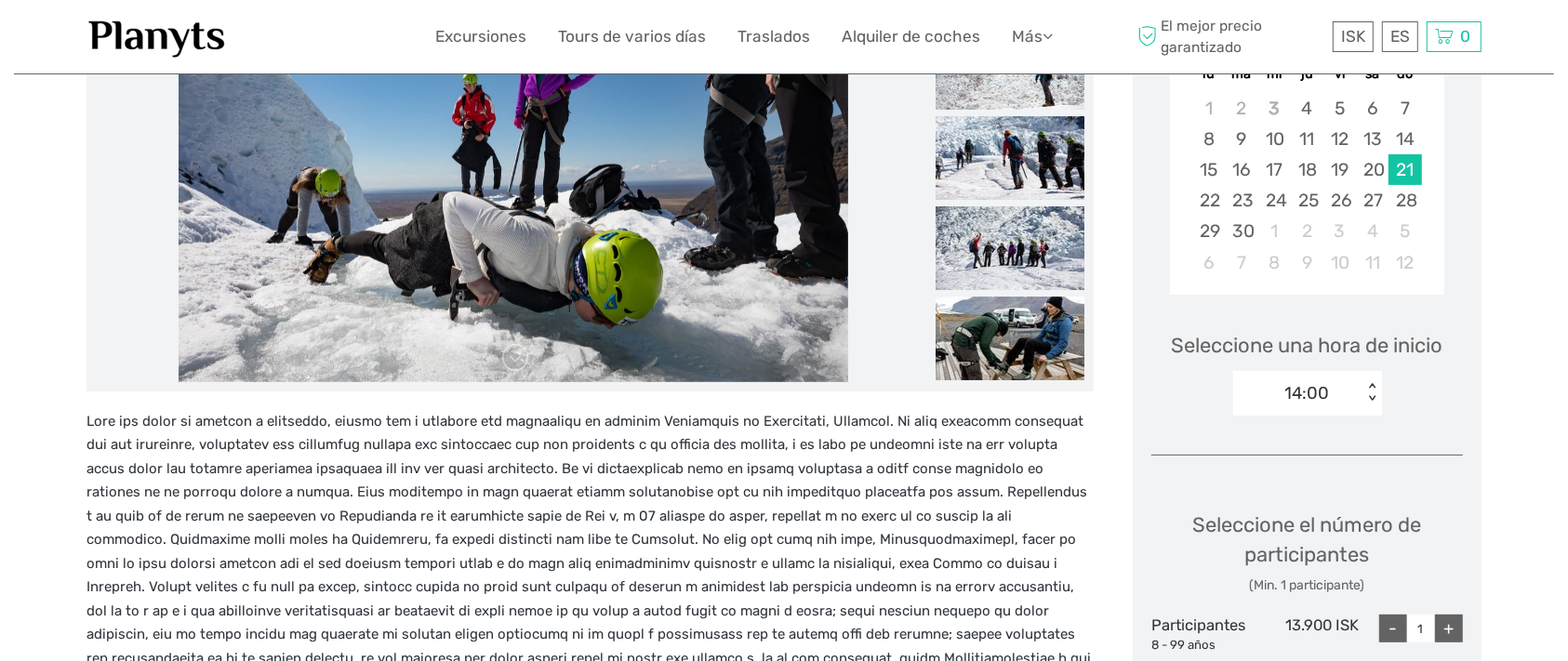
scroll to position [581, 0]
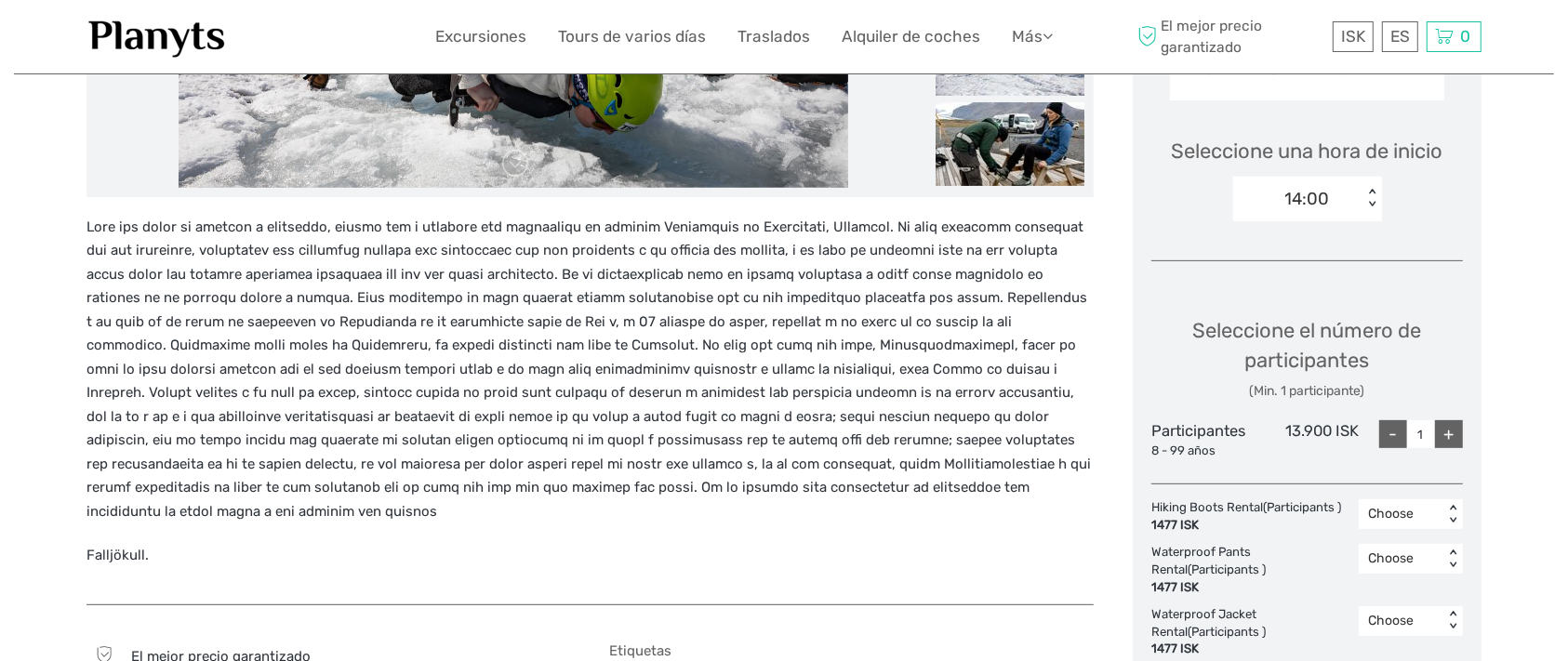
click at [1453, 448] on div "+" at bounding box center [1450, 434] width 28 height 28
type input "4"
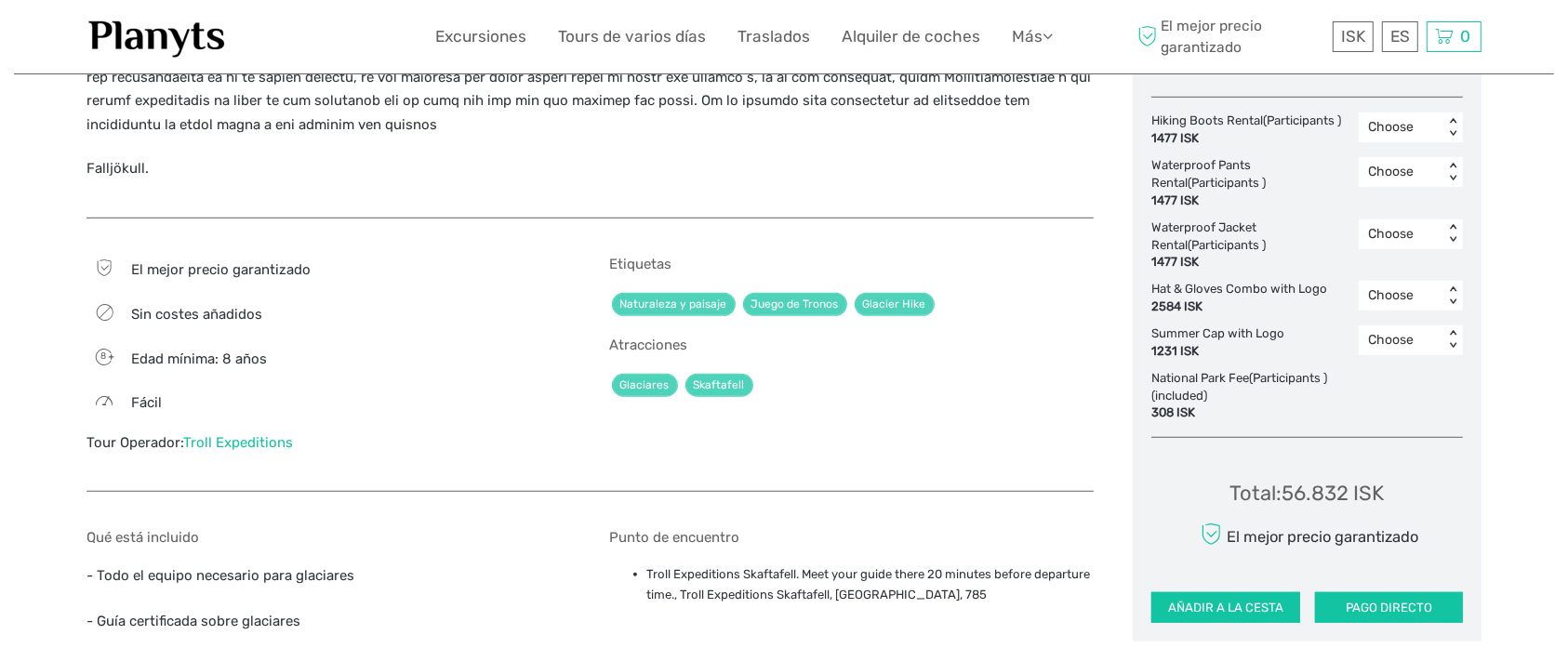
scroll to position [1163, 0]
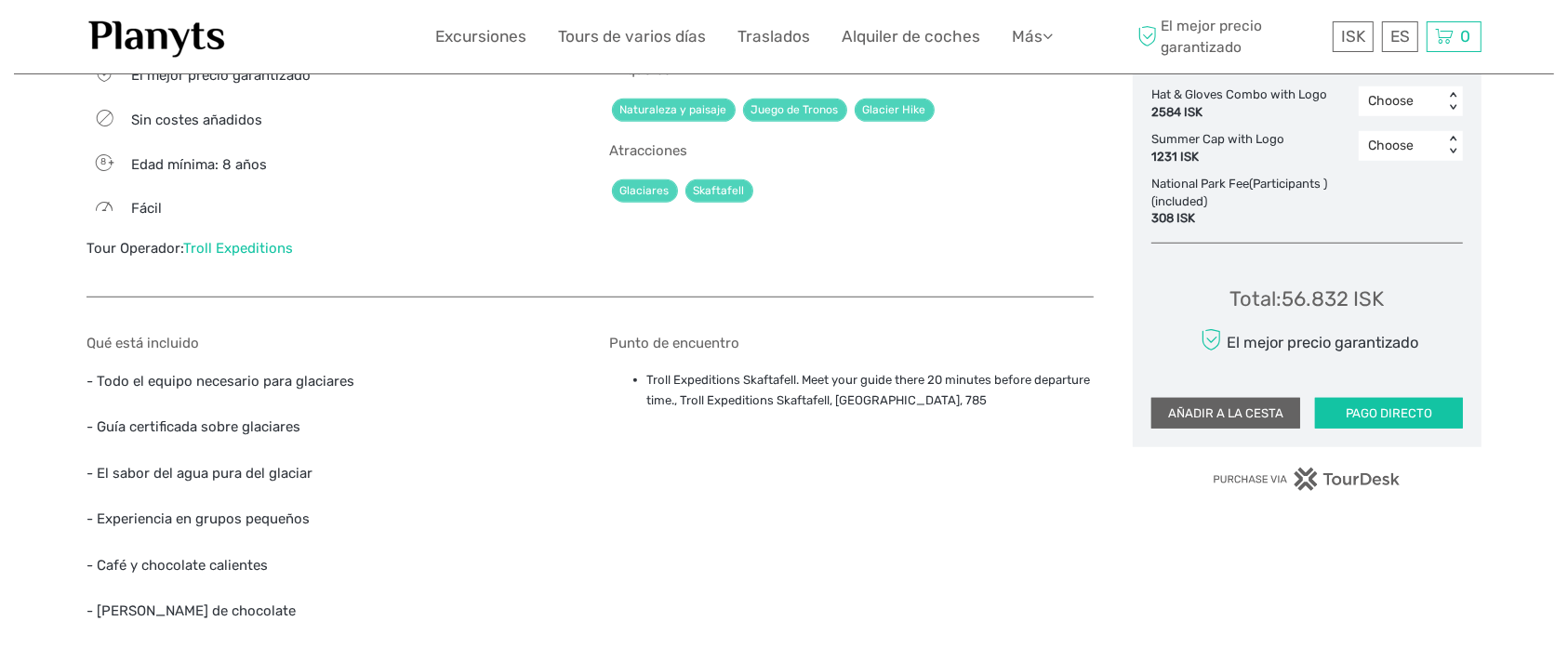
click at [1244, 430] on button "AÑADIR A LA CESTA" at bounding box center [1226, 414] width 148 height 32
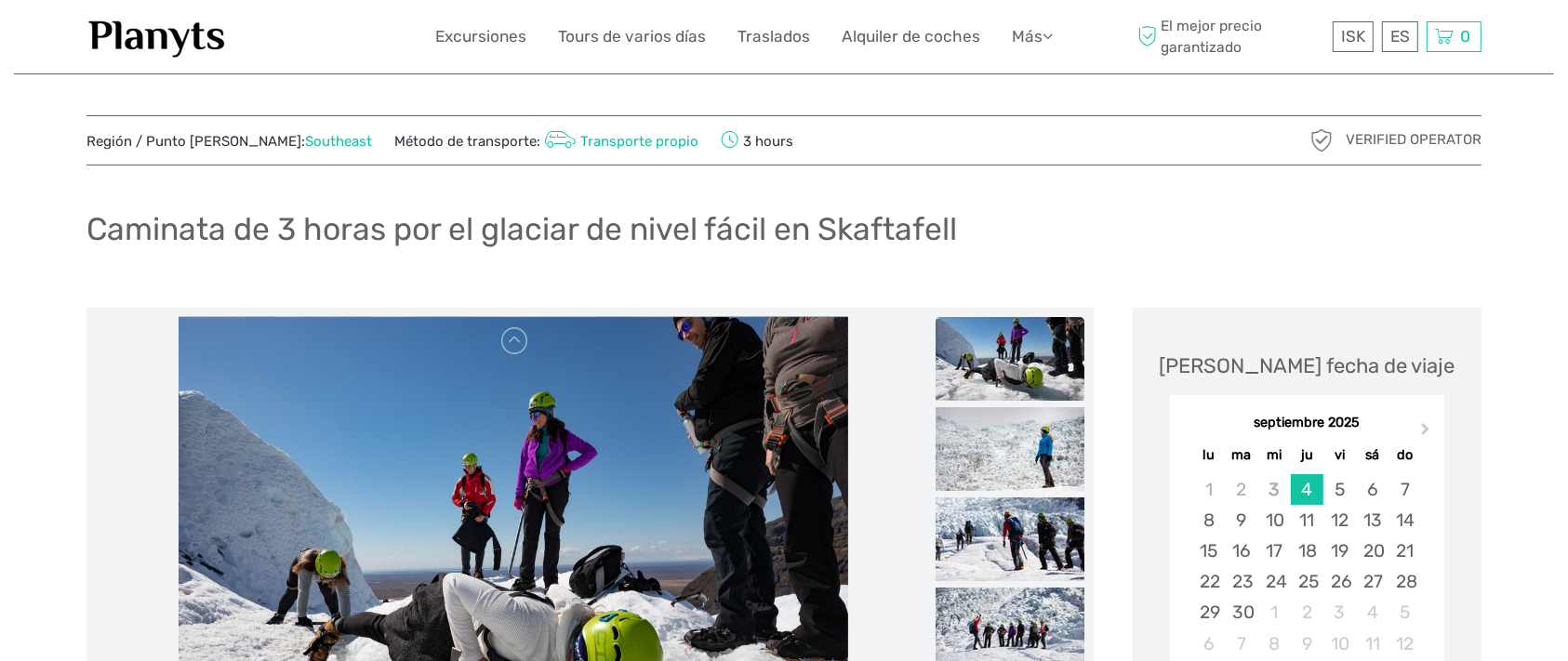
scroll to position [200, 0]
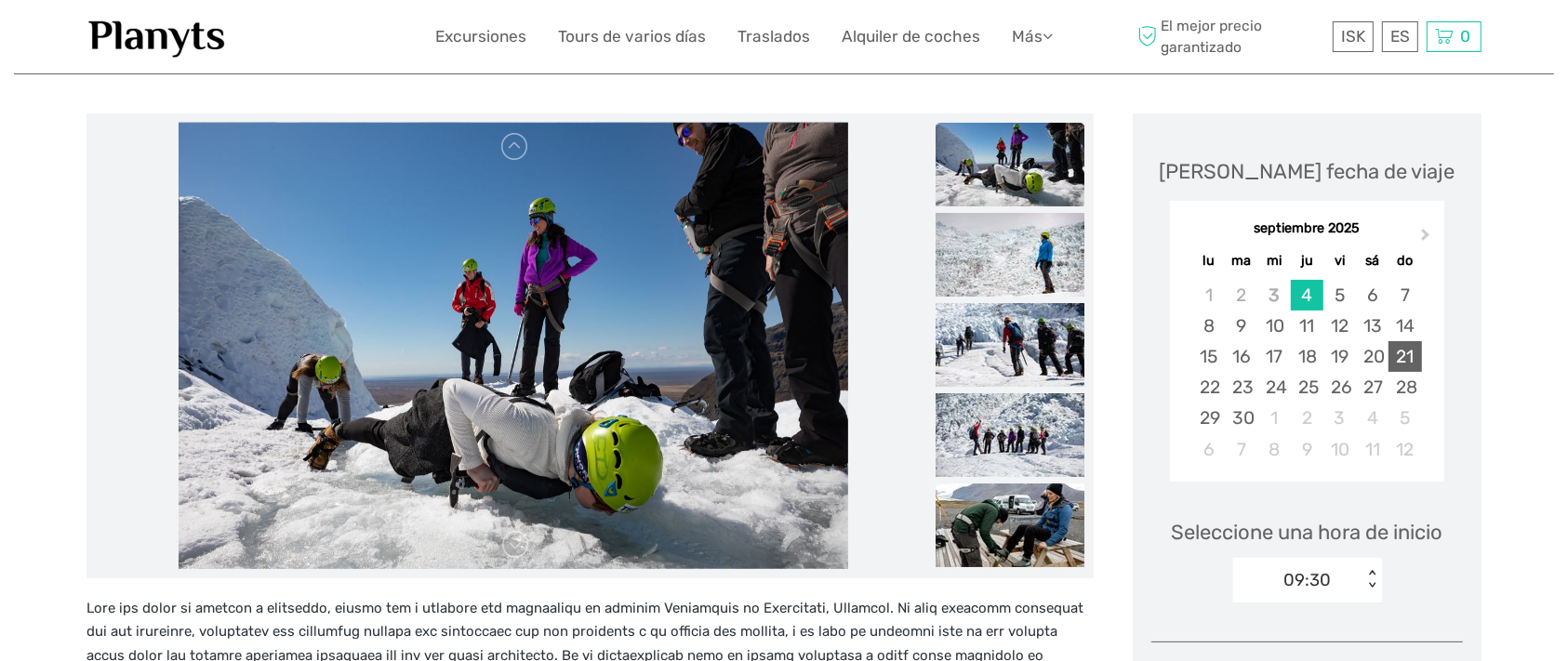
click at [1411, 372] on div "21" at bounding box center [1405, 356] width 33 height 31
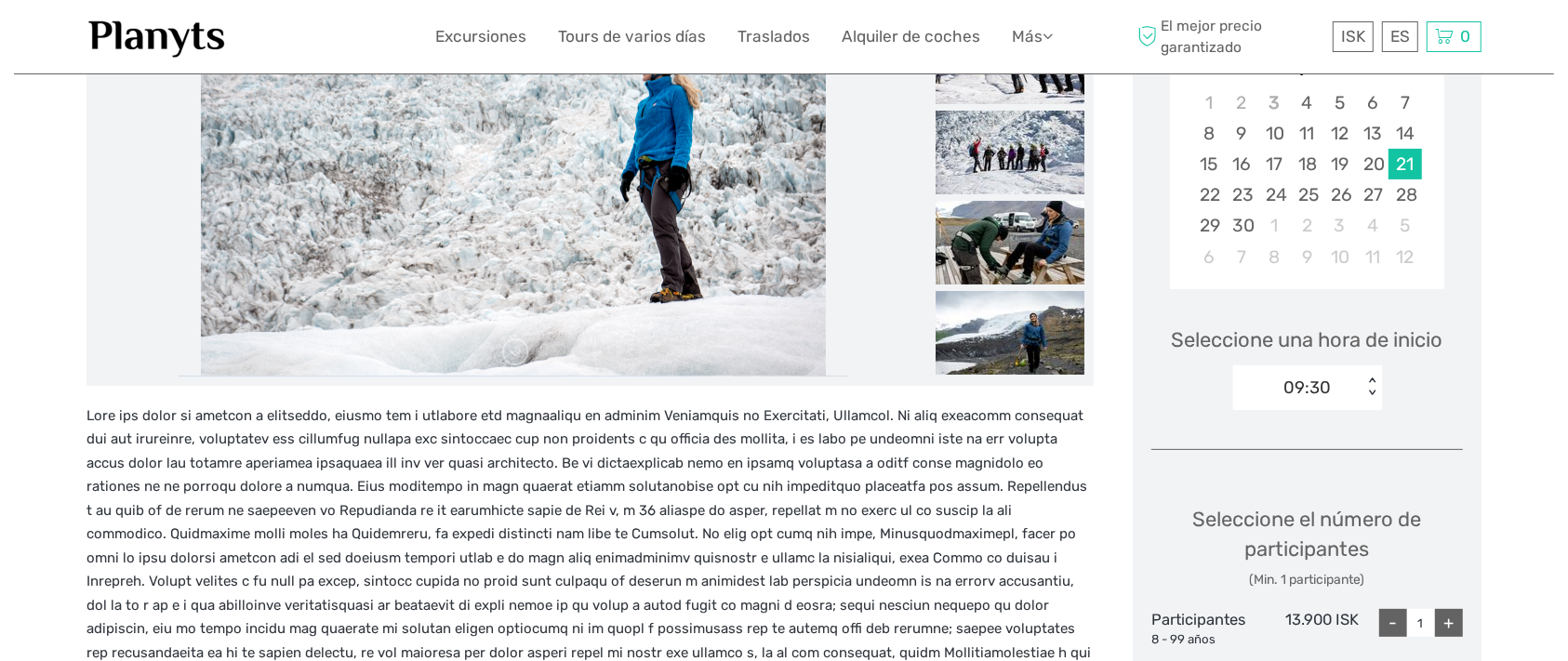
scroll to position [587, 0]
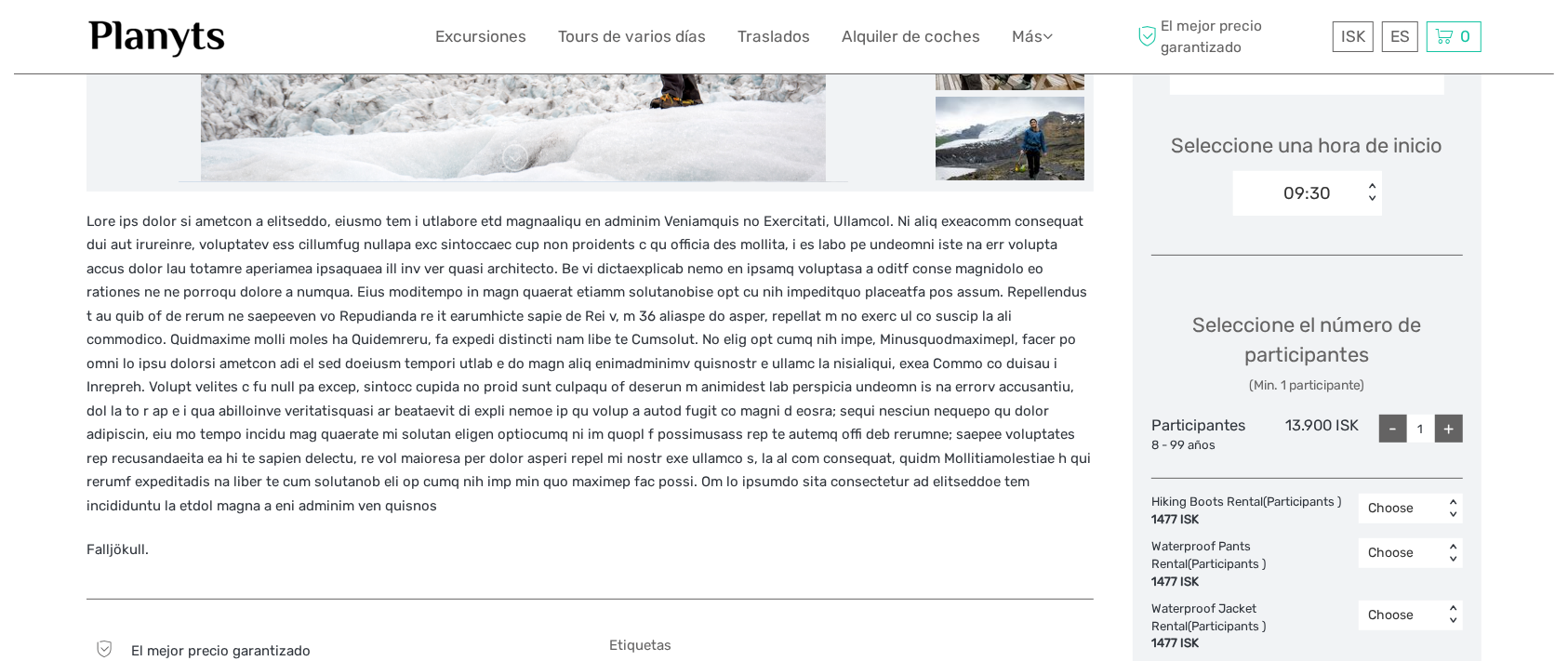
click at [1374, 203] on div "< >" at bounding box center [1372, 193] width 16 height 20
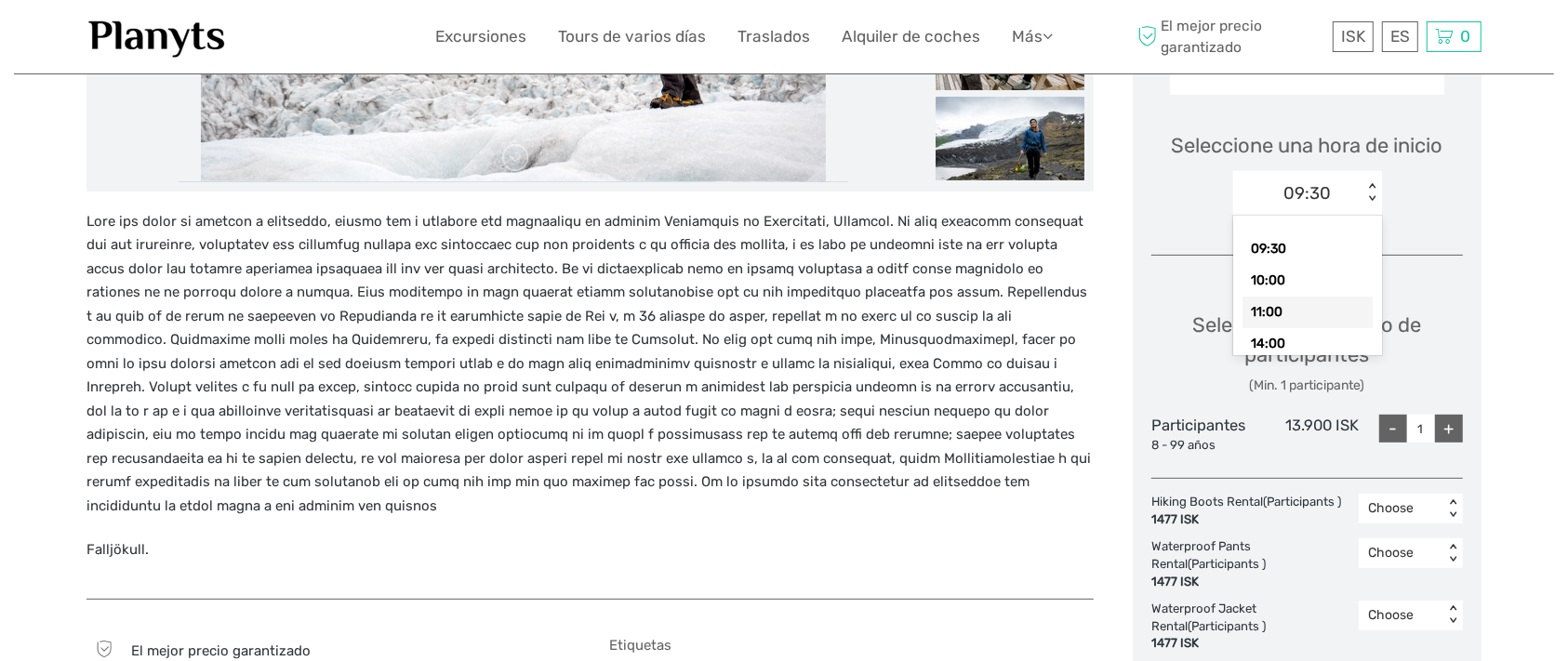
click at [1257, 329] on div "11:00" at bounding box center [1307, 313] width 130 height 32
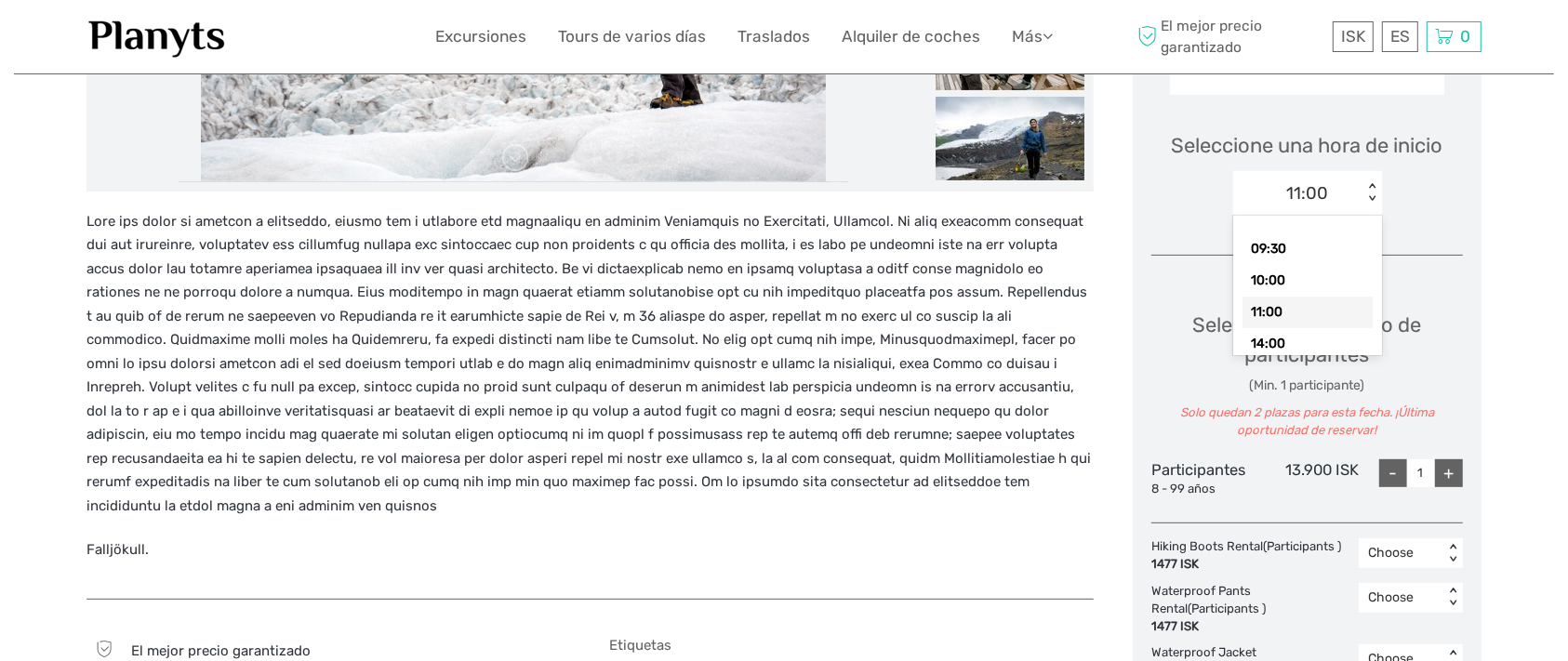
click at [1372, 203] on div "< >" at bounding box center [1372, 193] width 16 height 20
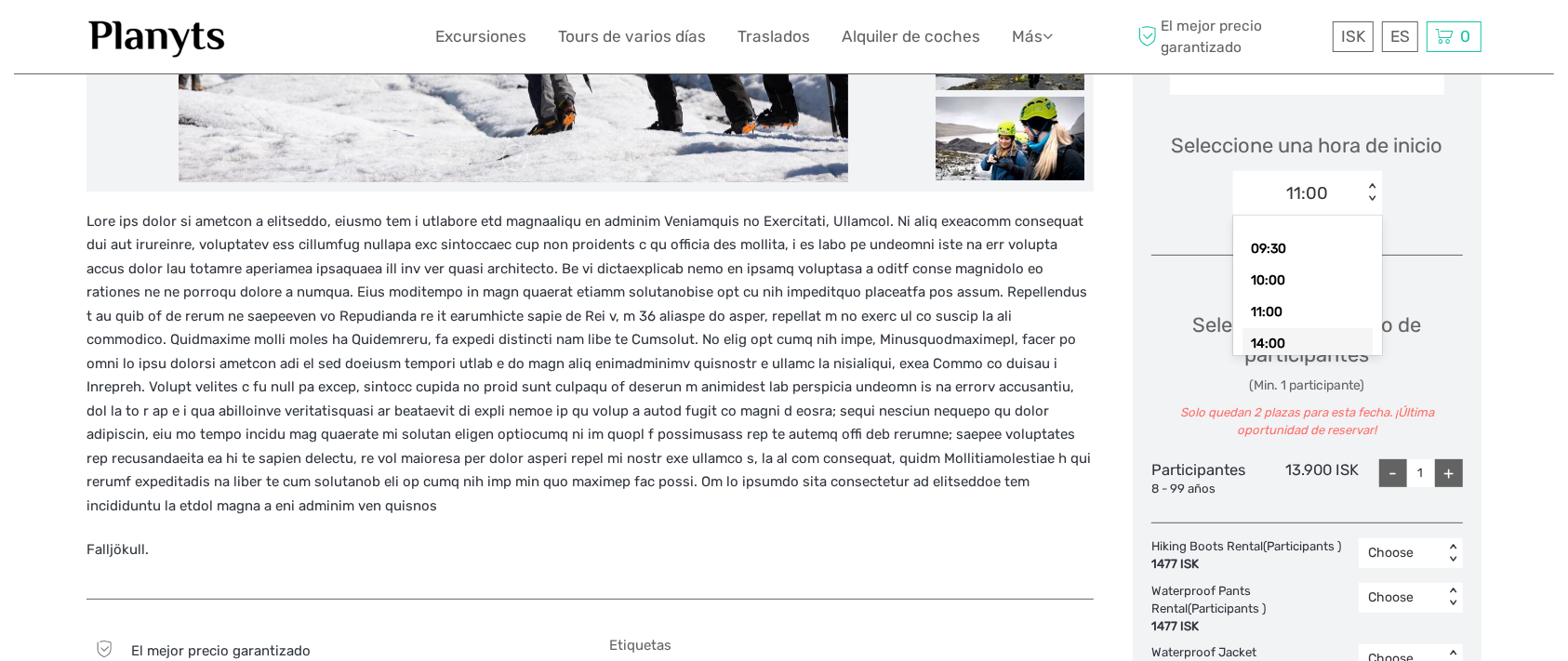
click at [1276, 360] on div "14:00" at bounding box center [1307, 344] width 130 height 32
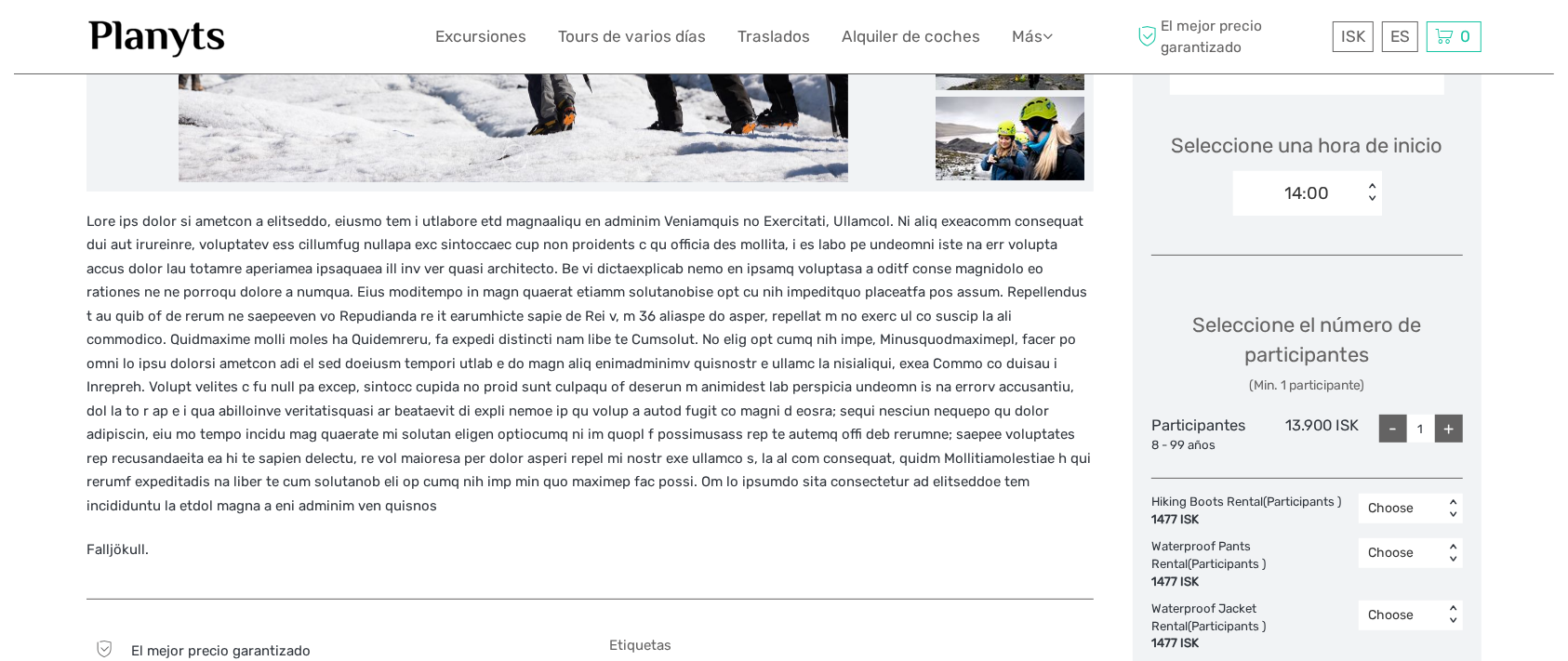
click at [1443, 443] on div "+" at bounding box center [1450, 429] width 28 height 28
type input "4"
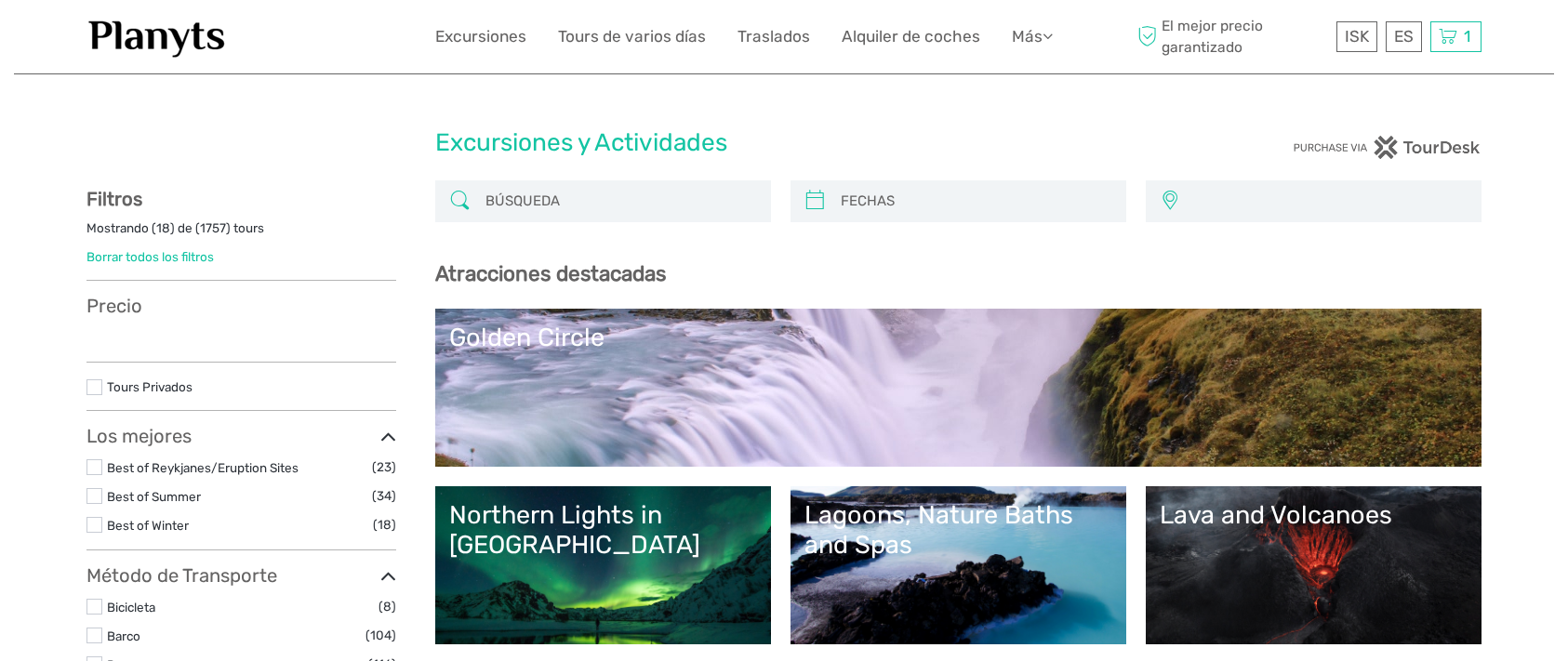
select select
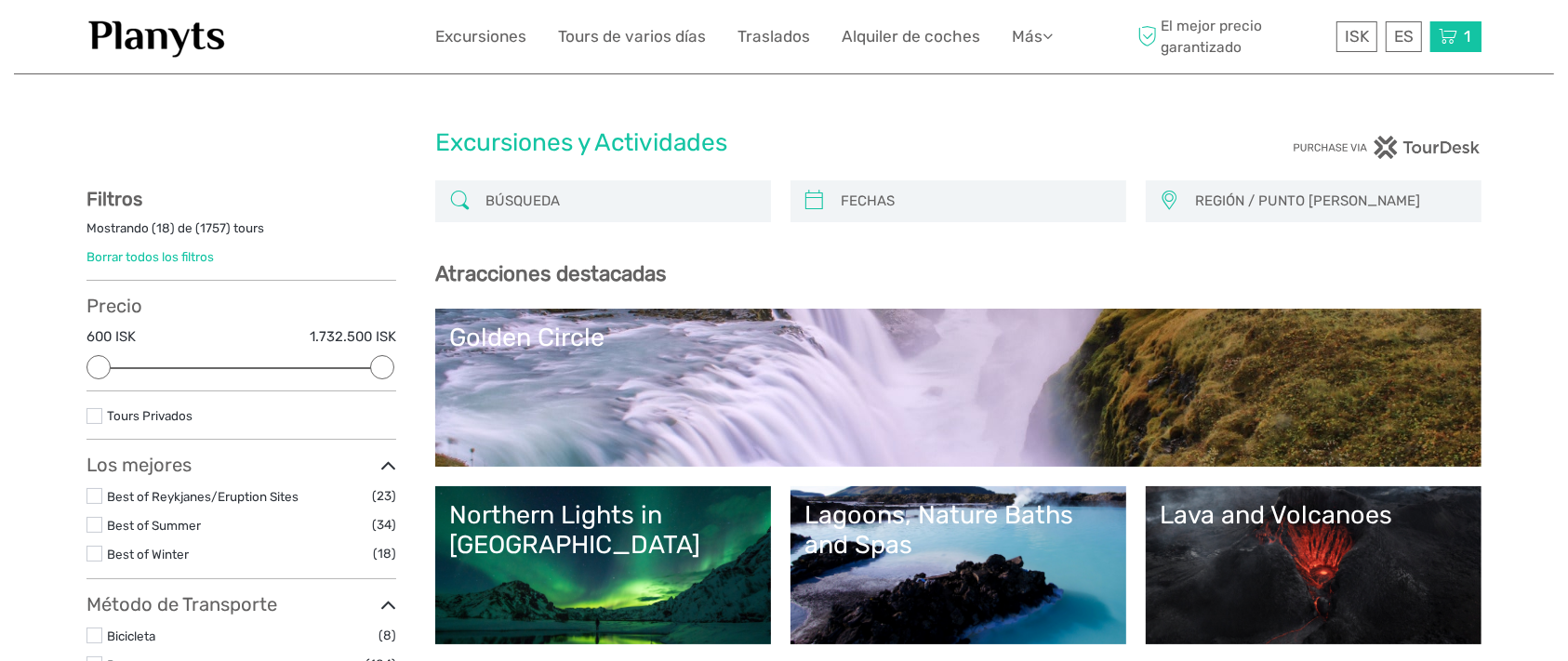
click at [1445, 30] on icon at bounding box center [1448, 36] width 19 height 23
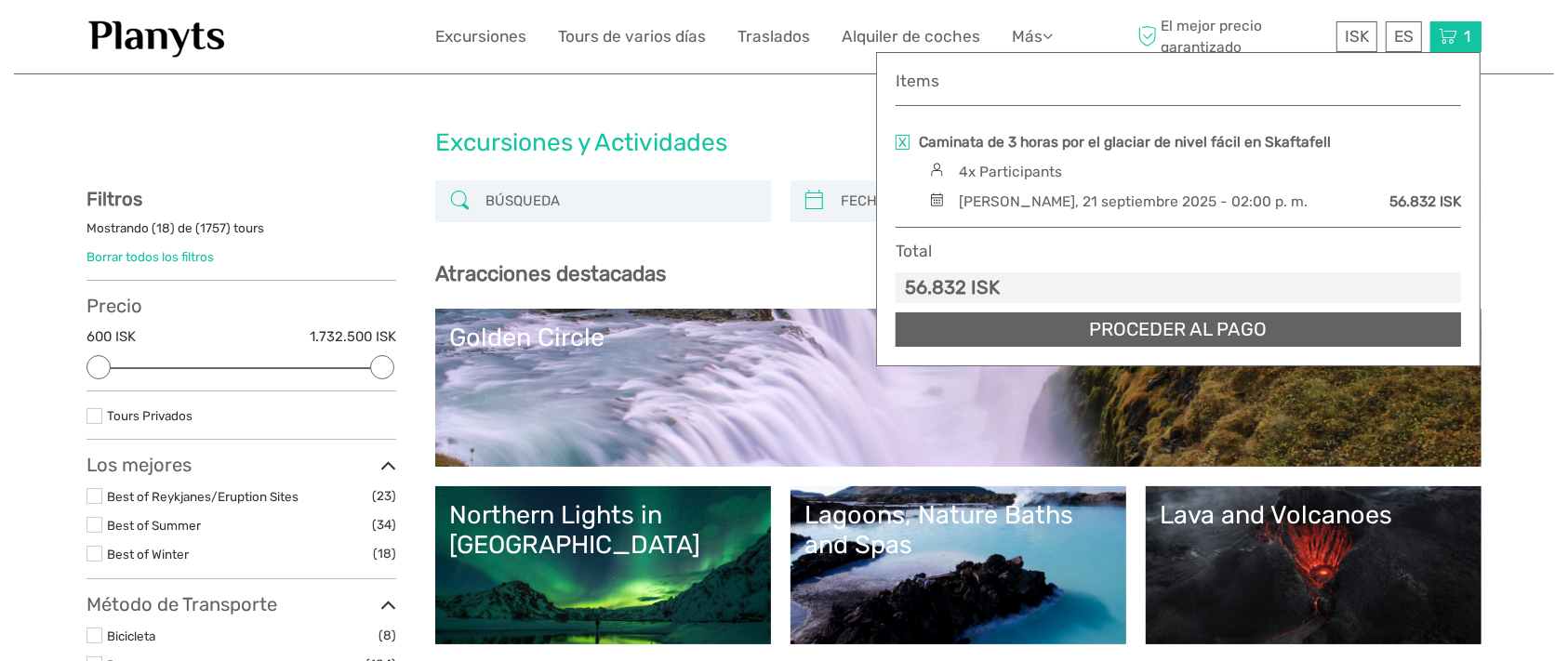
click at [1173, 331] on link "Proceder al pago" at bounding box center [1179, 330] width 565 height 35
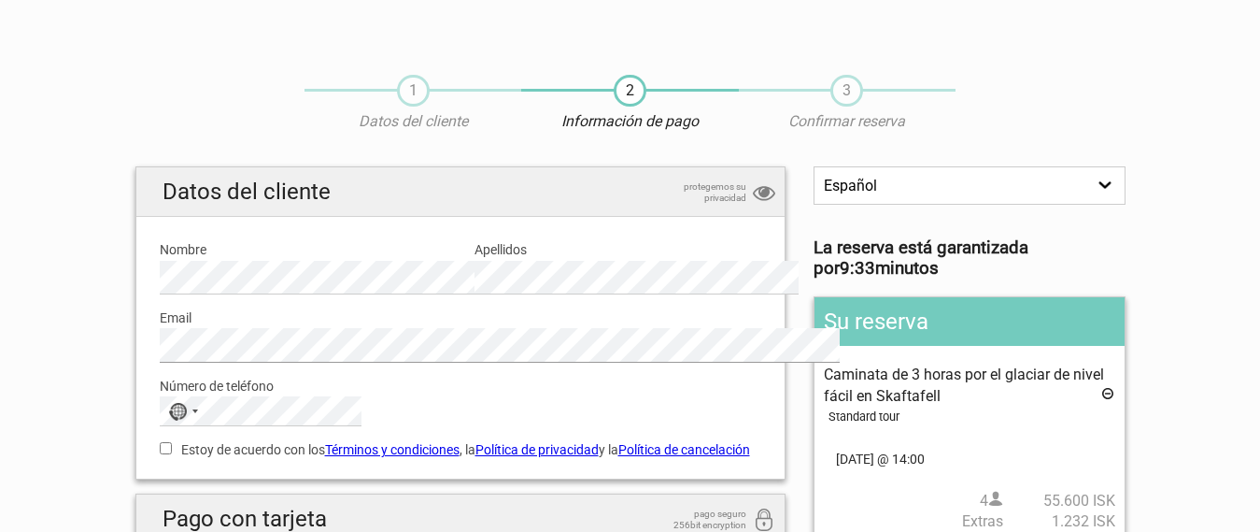
click at [146, 358] on div "Email Por favor, indique una dirección email correcta." at bounding box center [461, 328] width 631 height 68
click at [161, 425] on div "No country selected" at bounding box center [182, 411] width 43 height 28
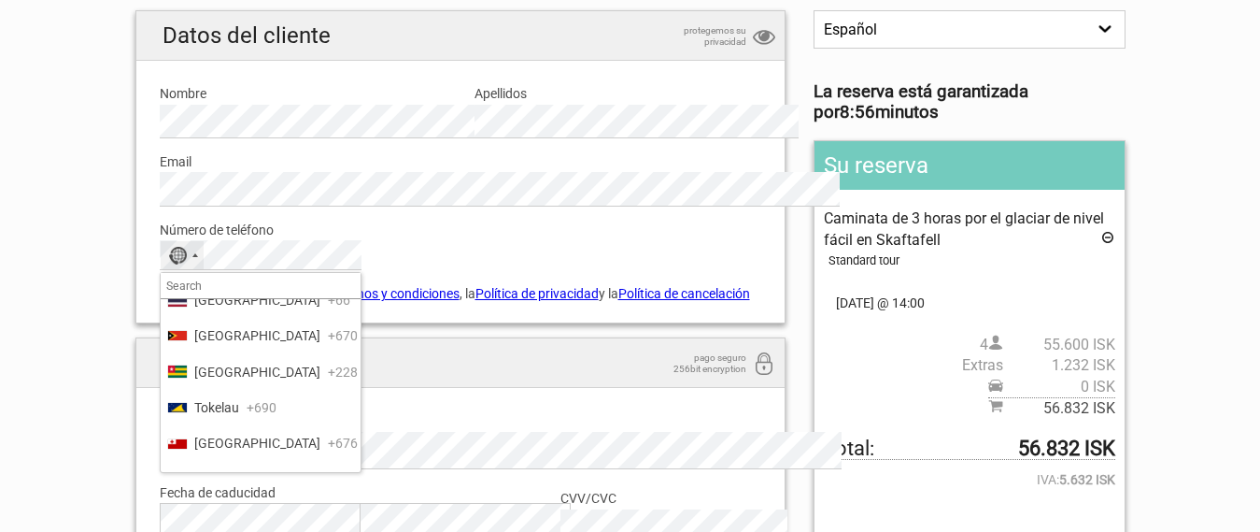
scroll to position [8097, 0]
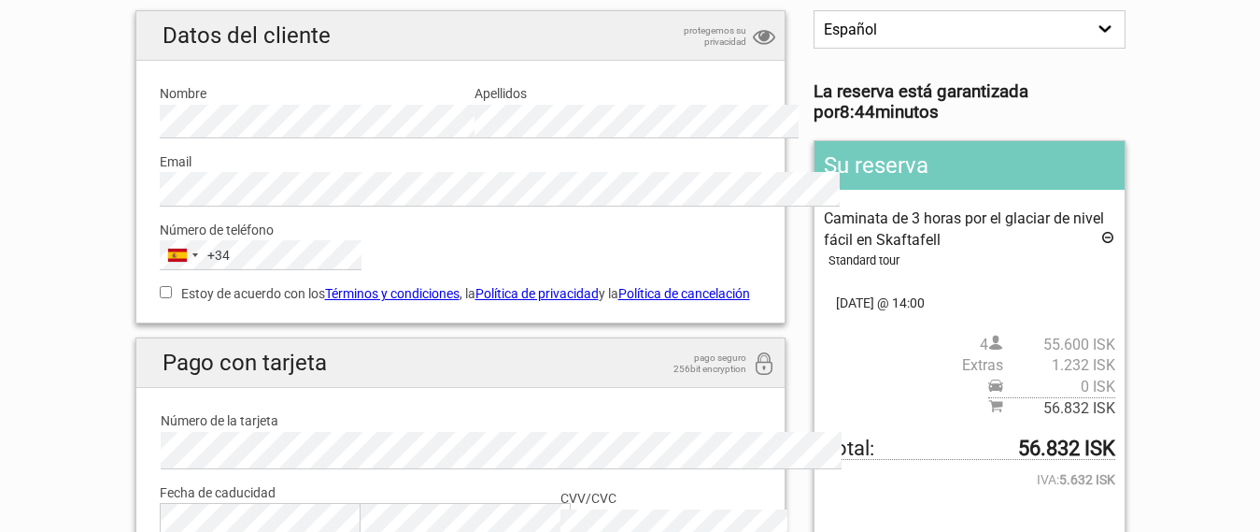
click at [160, 298] on input "Estoy de acuerdo con los Términos y condiciones , la Política de privacidad y l…" at bounding box center [166, 292] width 12 height 12
checkbox input "true"
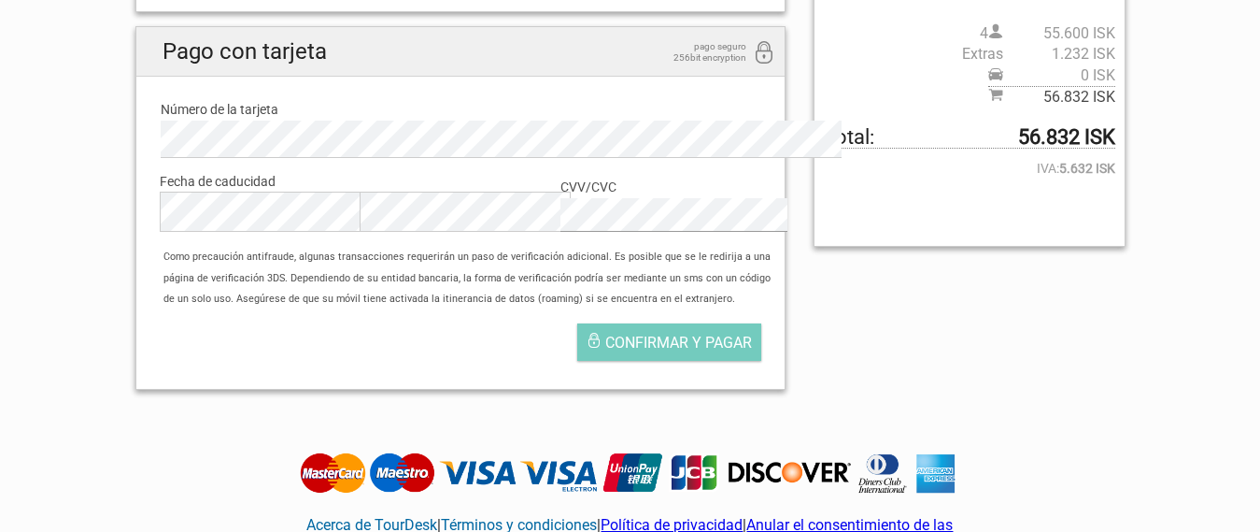
scroll to position [623, 0]
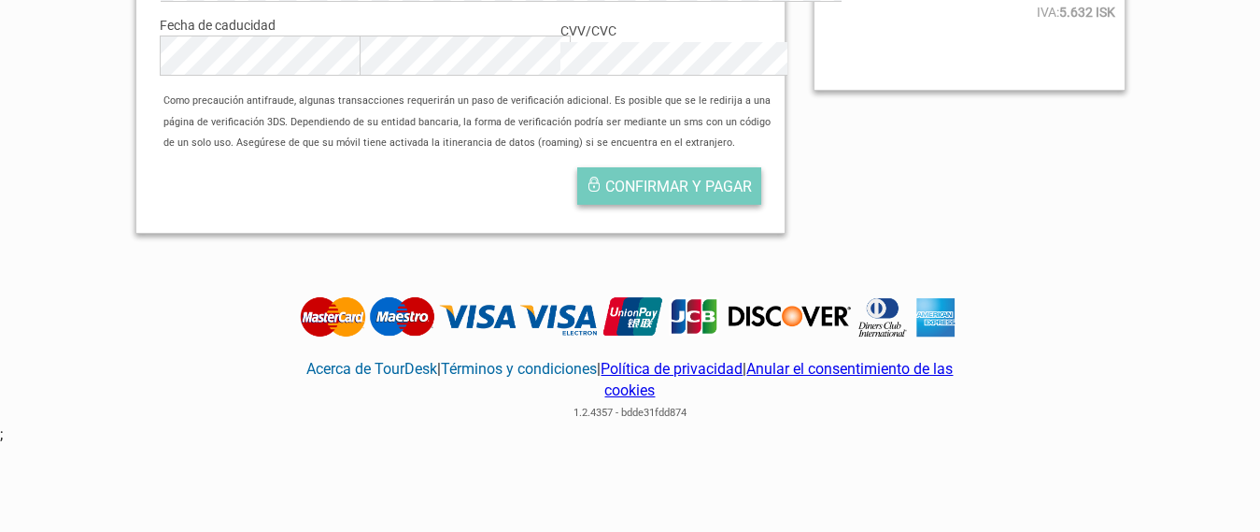
click at [689, 195] on span "Confirmar y pagar" at bounding box center [678, 187] width 147 height 18
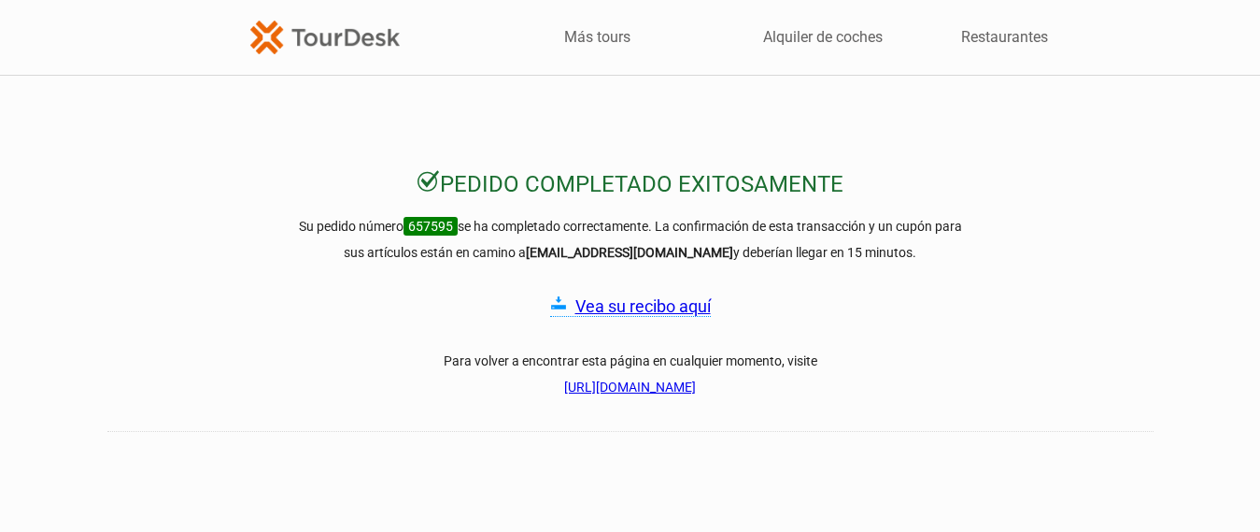
click at [631, 316] on font "Vea su recibo aquí" at bounding box center [642, 306] width 135 height 20
